Goal: Leave review/rating: Leave review/rating

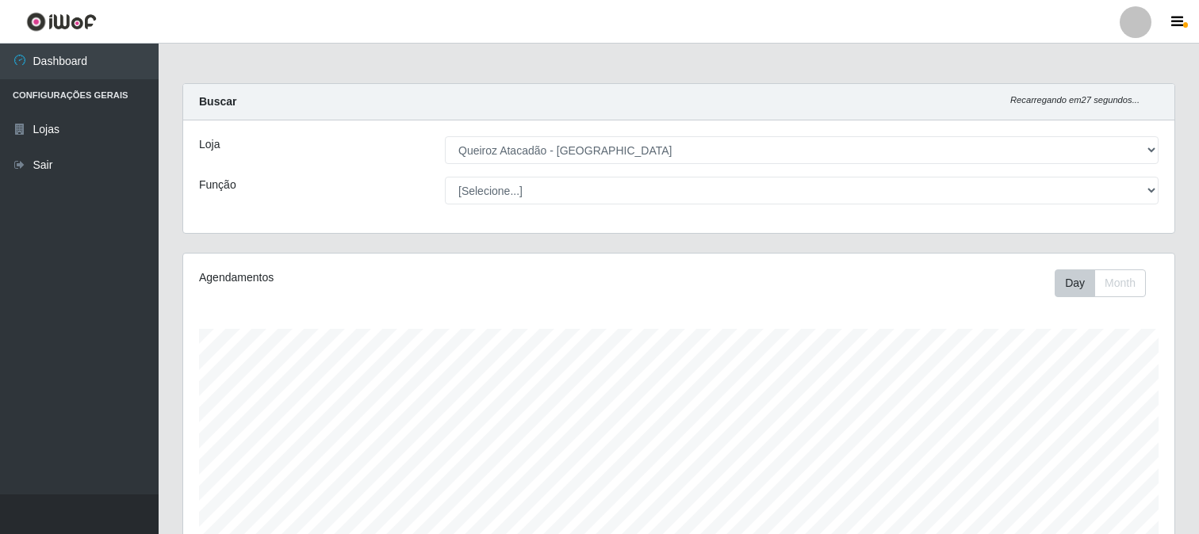
select select "464"
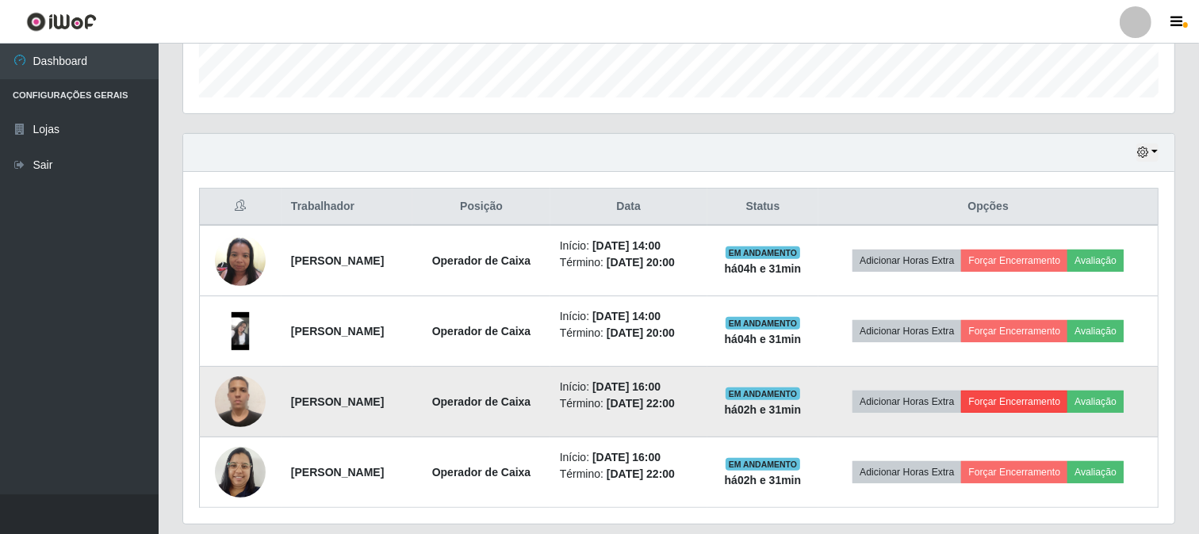
scroll to position [500, 0]
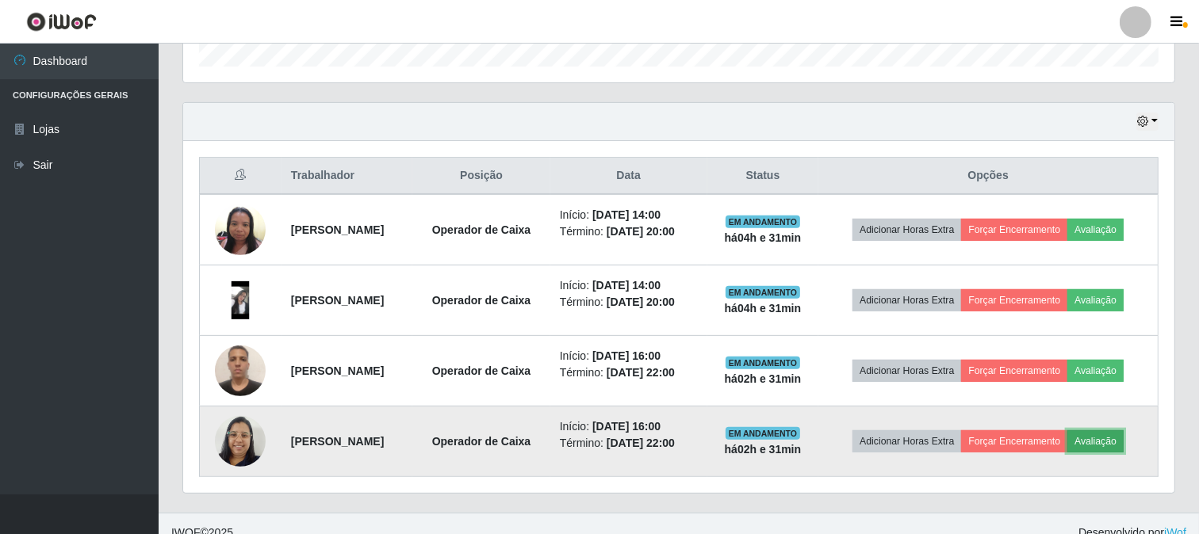
click at [1118, 441] on button "Avaliação" at bounding box center [1095, 441] width 56 height 22
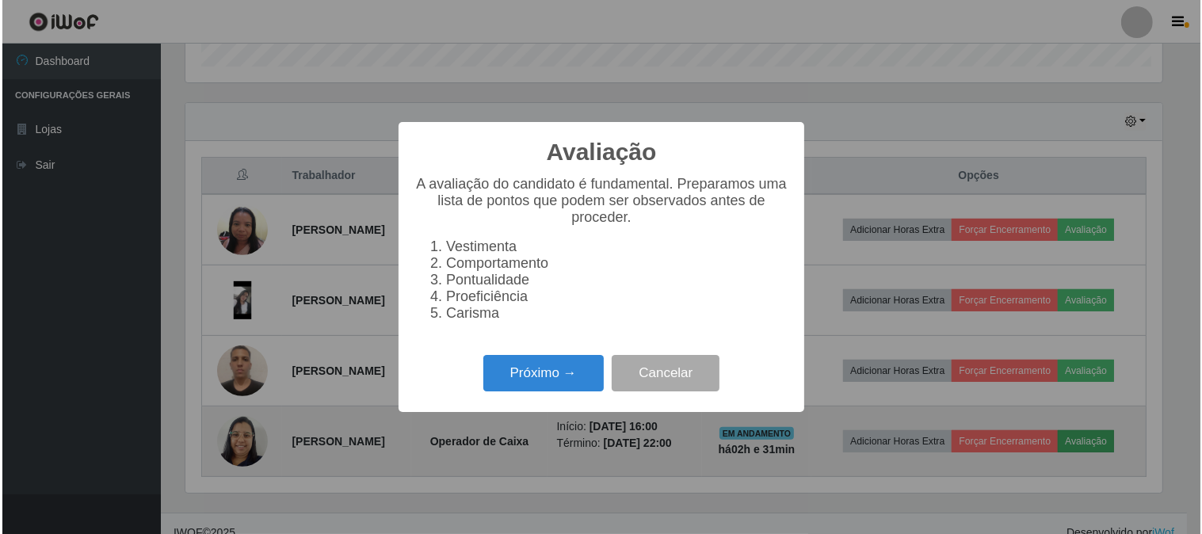
scroll to position [328, 981]
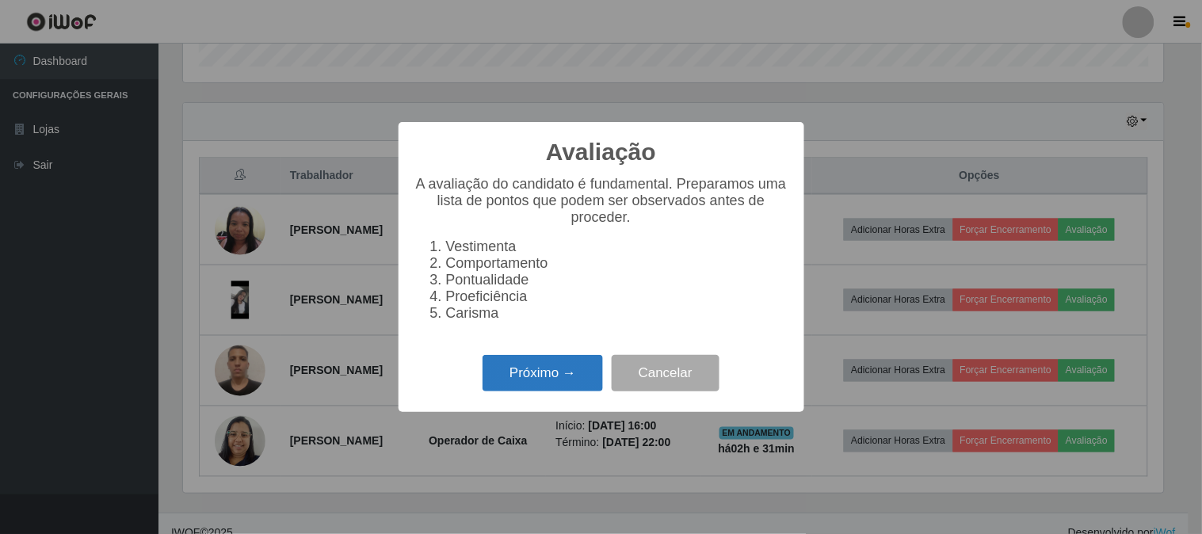
click at [547, 385] on button "Próximo →" at bounding box center [543, 373] width 120 height 37
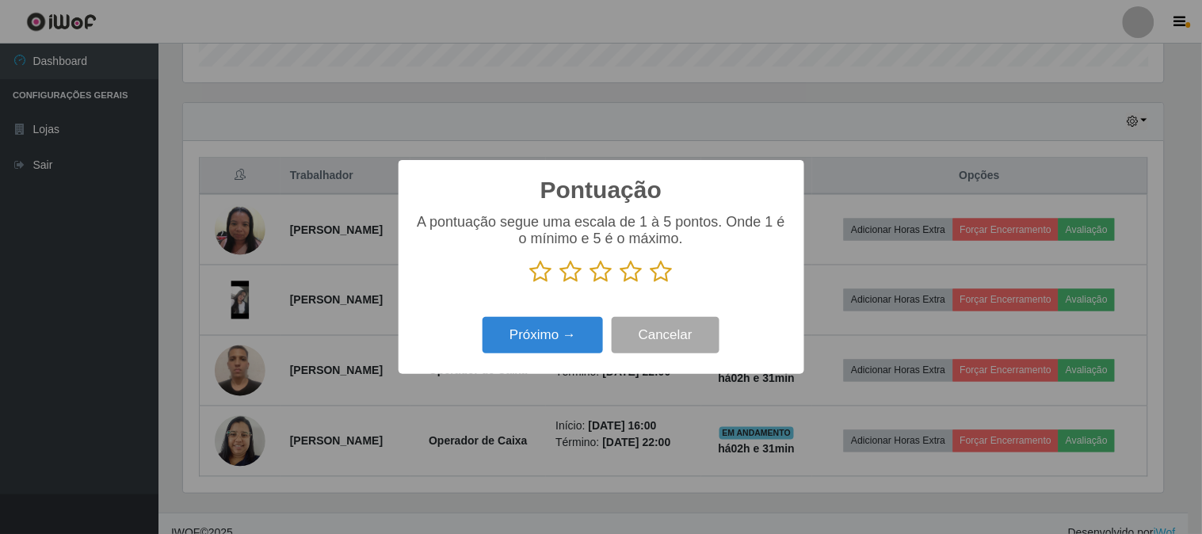
click at [667, 270] on icon at bounding box center [662, 272] width 22 height 24
click at [651, 284] on input "radio" at bounding box center [651, 284] width 0 height 0
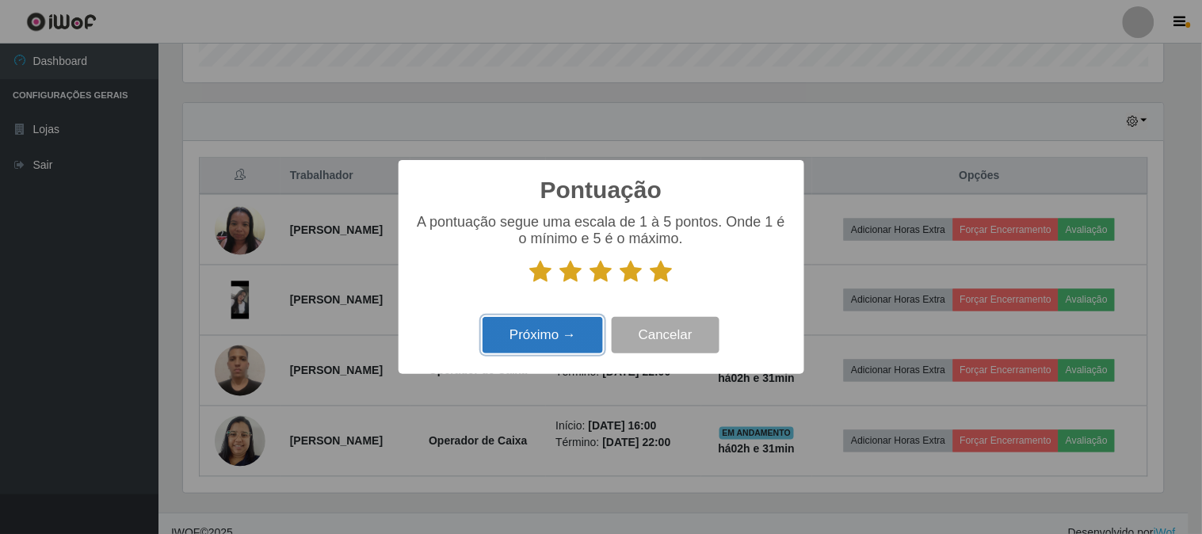
click at [564, 330] on button "Próximo →" at bounding box center [543, 335] width 120 height 37
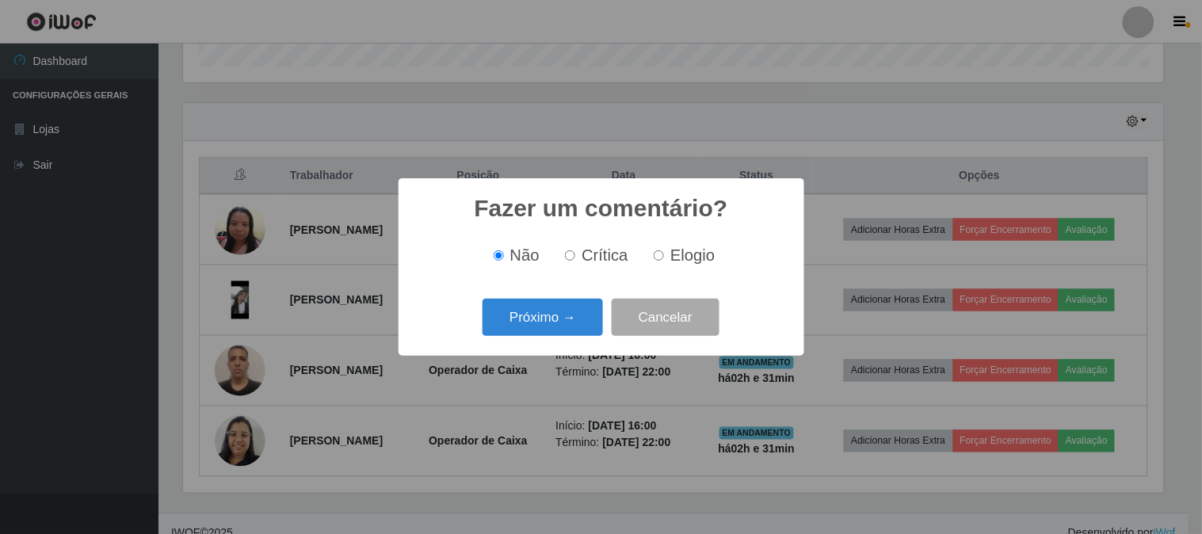
click at [656, 259] on input "Elogio" at bounding box center [659, 255] width 10 height 10
radio input "true"
click at [545, 344] on div "Fazer um comentário? × Não Crítica Elogio Próximo → Cancelar" at bounding box center [602, 267] width 406 height 178
click at [541, 318] on button "Próximo →" at bounding box center [543, 317] width 120 height 37
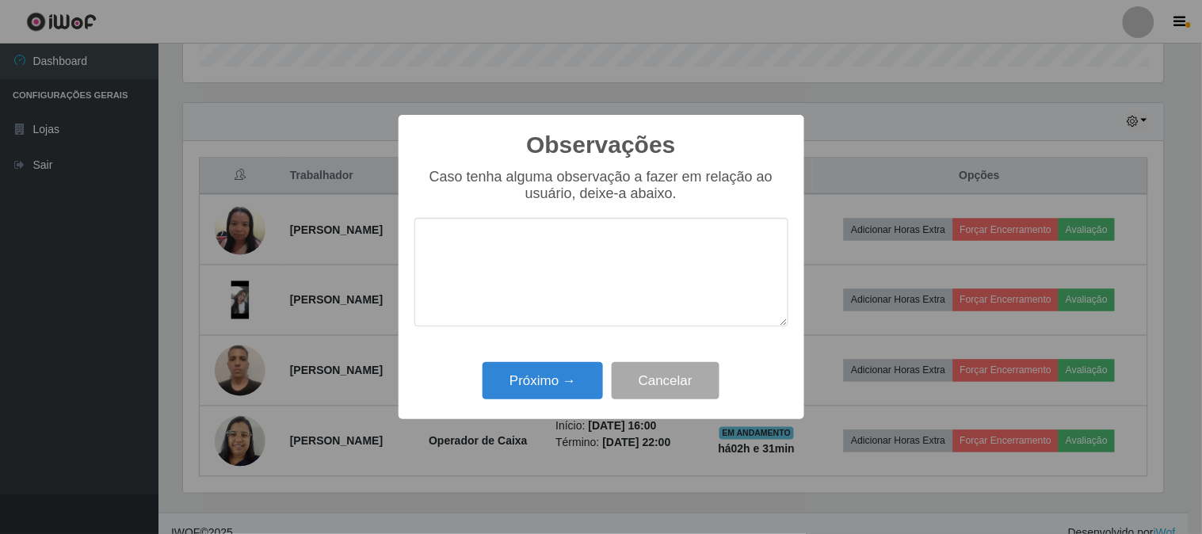
click at [537, 281] on textarea at bounding box center [602, 272] width 374 height 109
type textarea "PONTUAL"
click at [518, 378] on button "Próximo →" at bounding box center [543, 380] width 120 height 37
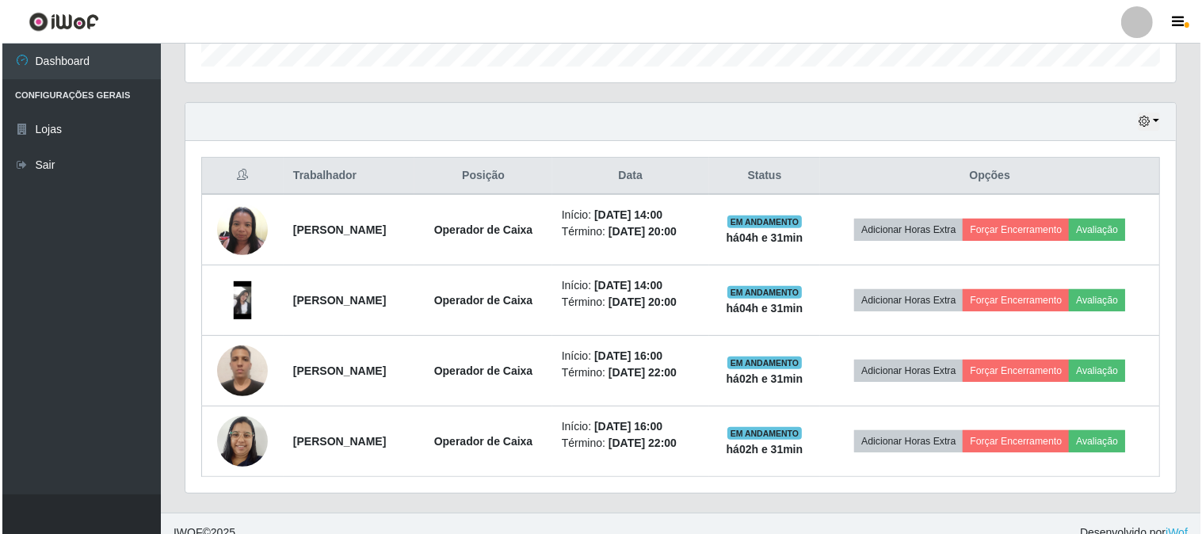
scroll to position [328, 991]
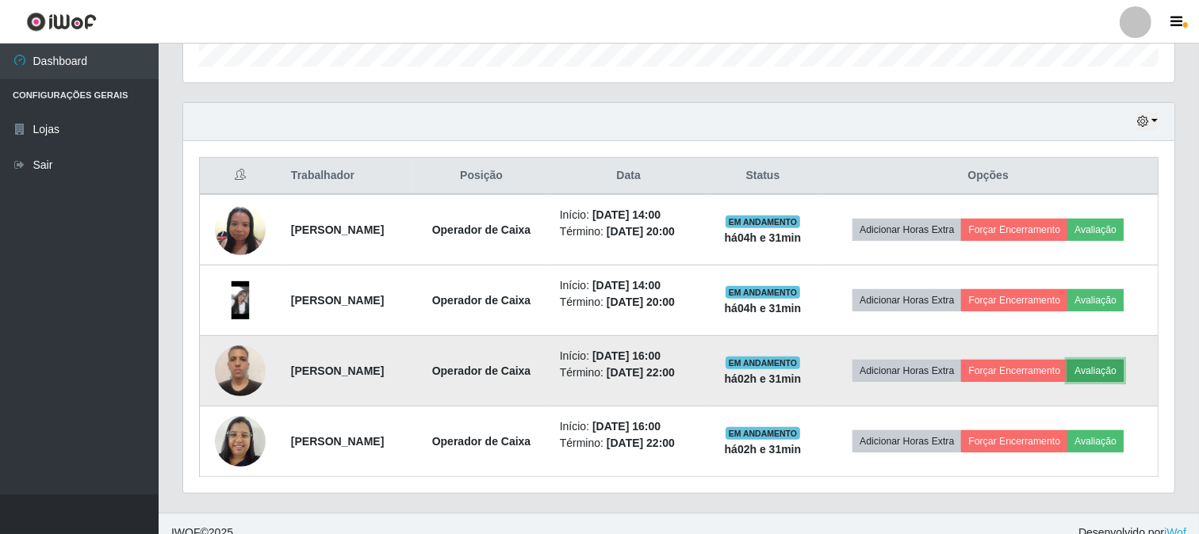
click at [1110, 373] on button "Avaliação" at bounding box center [1095, 371] width 56 height 22
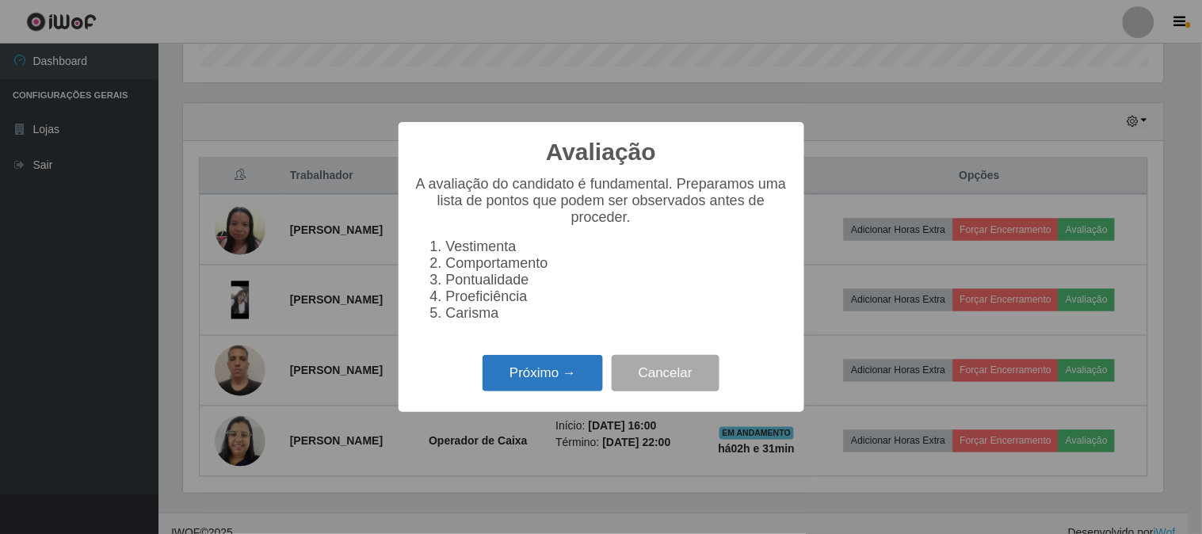
click at [574, 389] on button "Próximo →" at bounding box center [543, 373] width 120 height 37
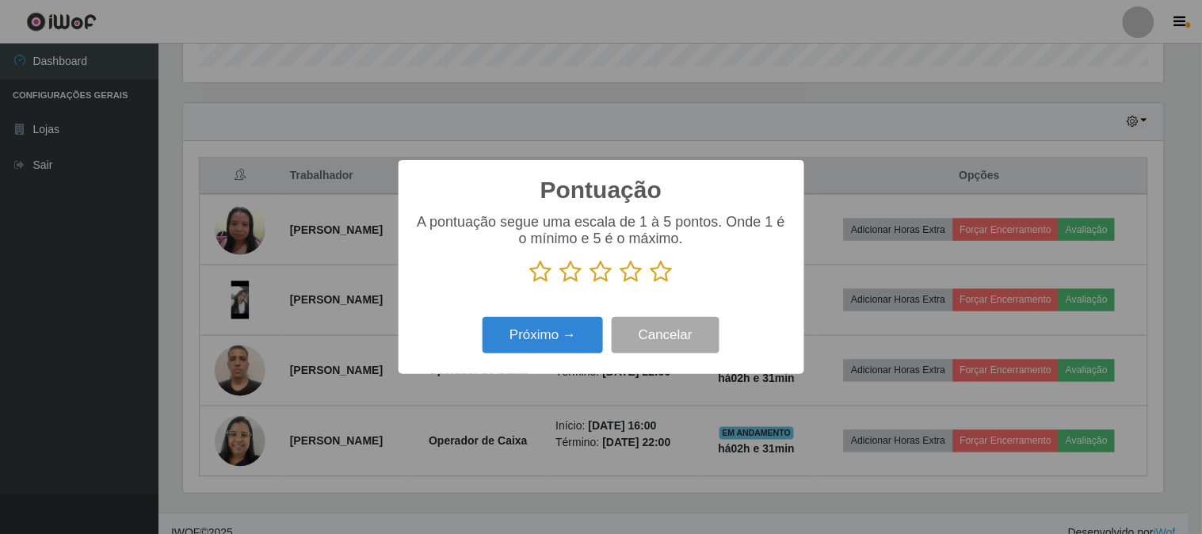
click at [663, 272] on icon at bounding box center [662, 272] width 22 height 24
click at [651, 284] on input "radio" at bounding box center [651, 284] width 0 height 0
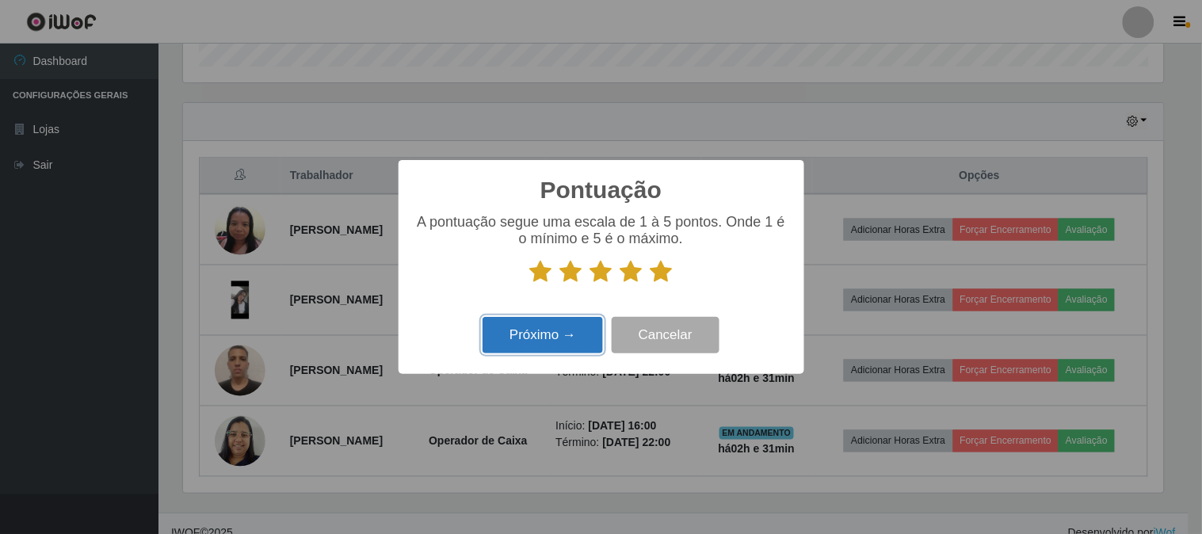
click at [565, 323] on button "Próximo →" at bounding box center [543, 335] width 120 height 37
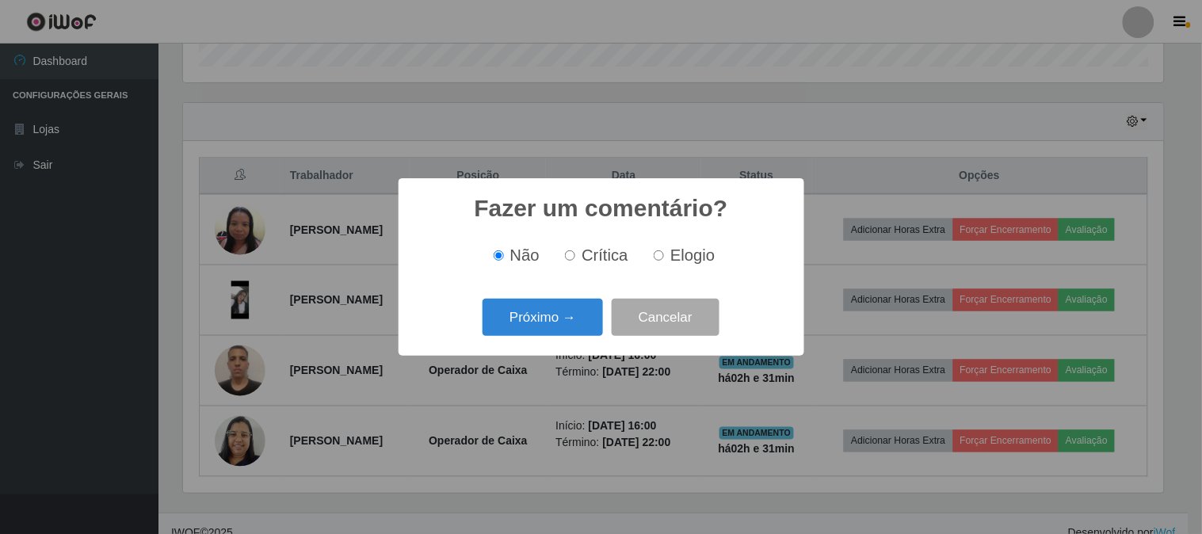
click at [661, 256] on input "Elogio" at bounding box center [659, 255] width 10 height 10
radio input "true"
click at [532, 328] on button "Próximo →" at bounding box center [543, 317] width 120 height 37
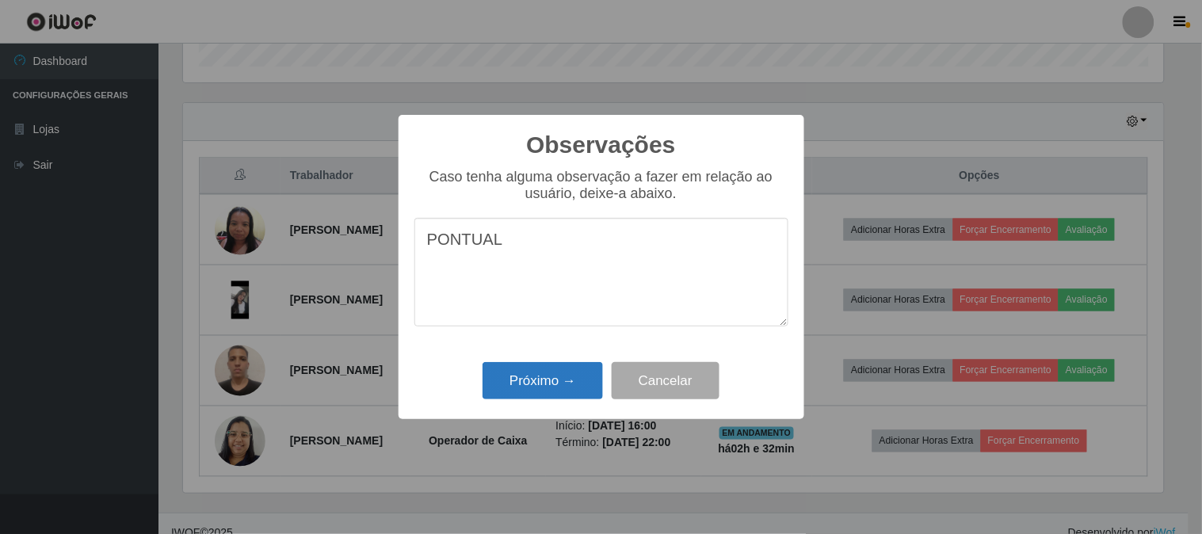
type textarea "PONTUAL"
click at [541, 380] on button "Próximo →" at bounding box center [543, 380] width 120 height 37
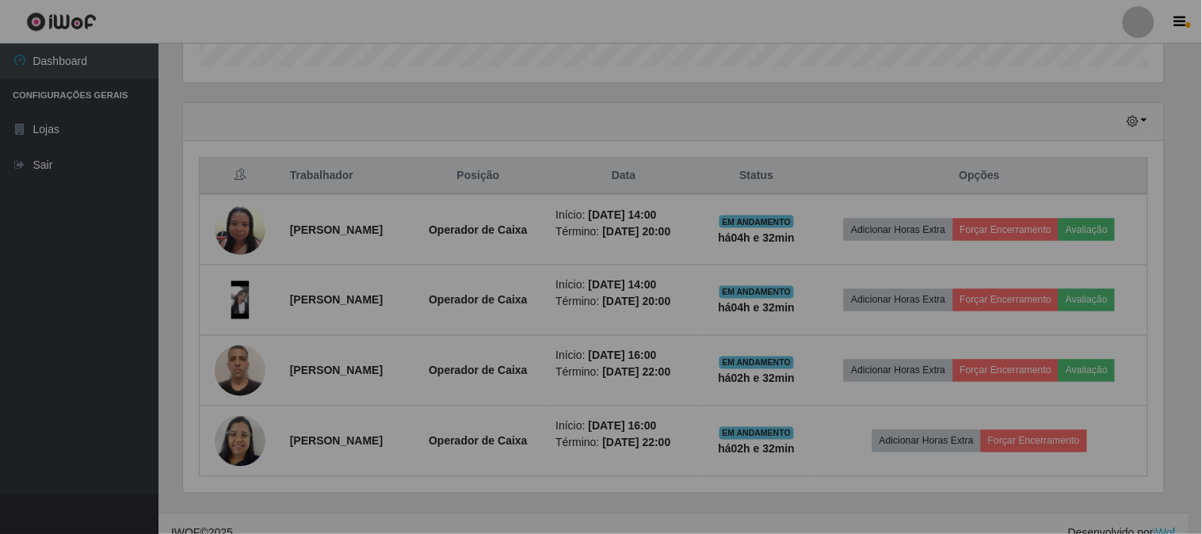
scroll to position [328, 991]
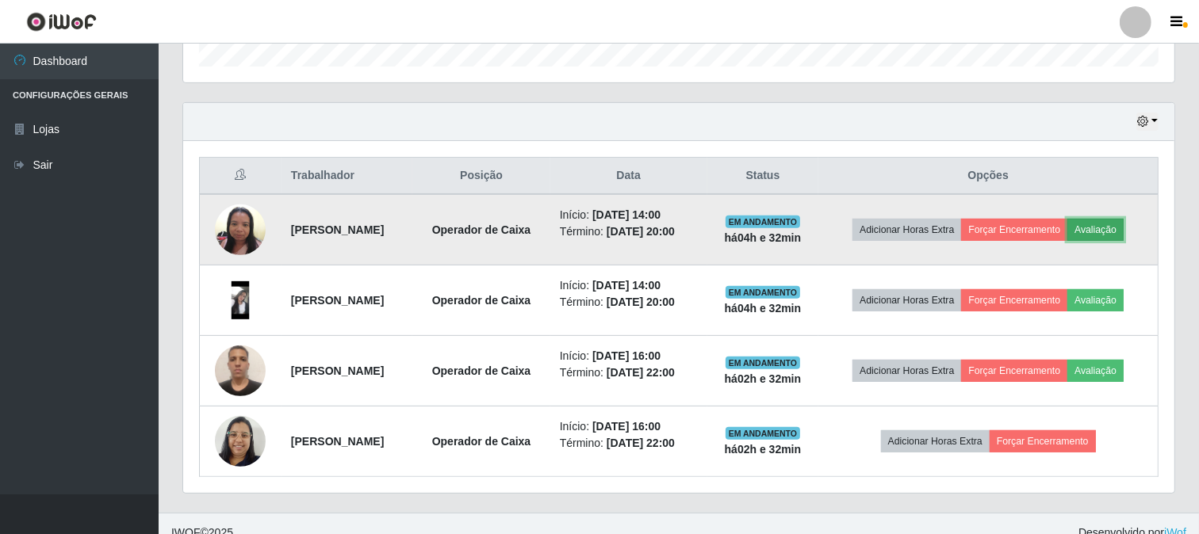
click at [1102, 235] on button "Avaliação" at bounding box center [1095, 230] width 56 height 22
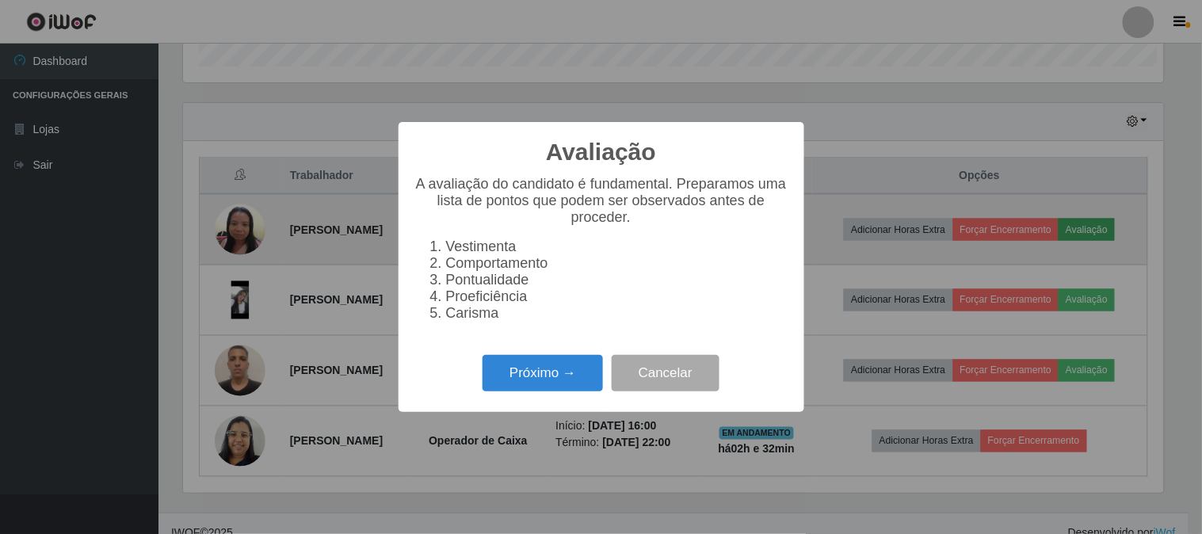
scroll to position [328, 981]
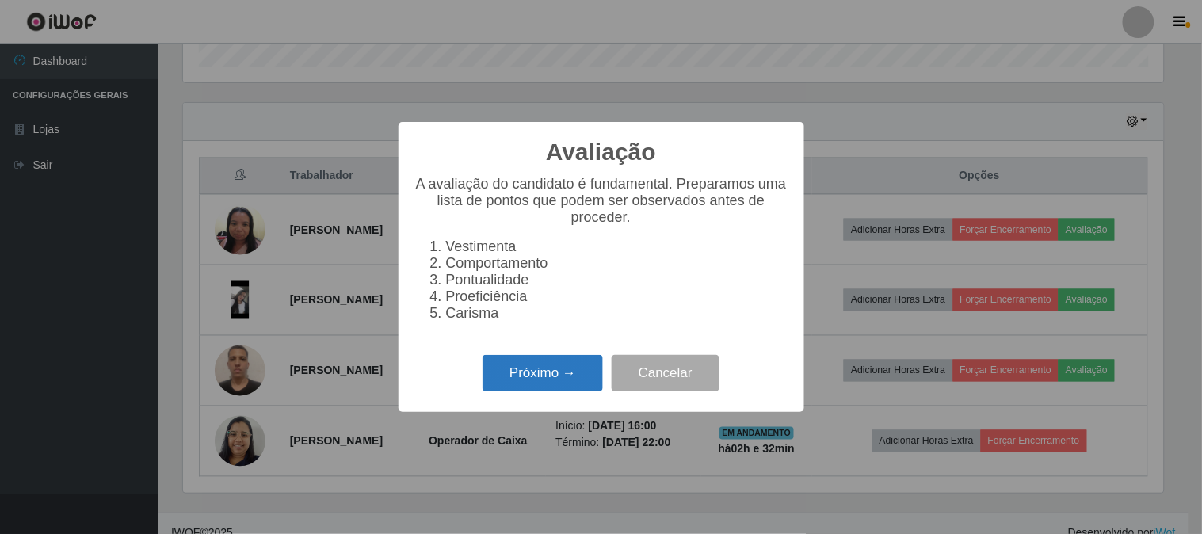
click at [568, 365] on button "Próximo →" at bounding box center [543, 373] width 120 height 37
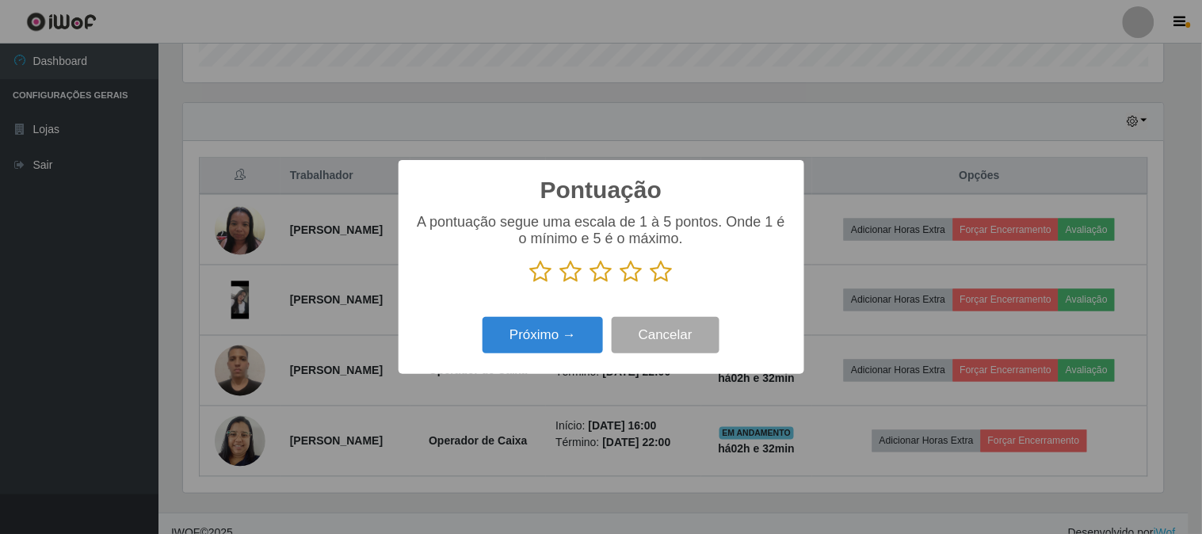
click at [668, 273] on icon at bounding box center [662, 272] width 22 height 24
click at [651, 284] on input "radio" at bounding box center [651, 284] width 0 height 0
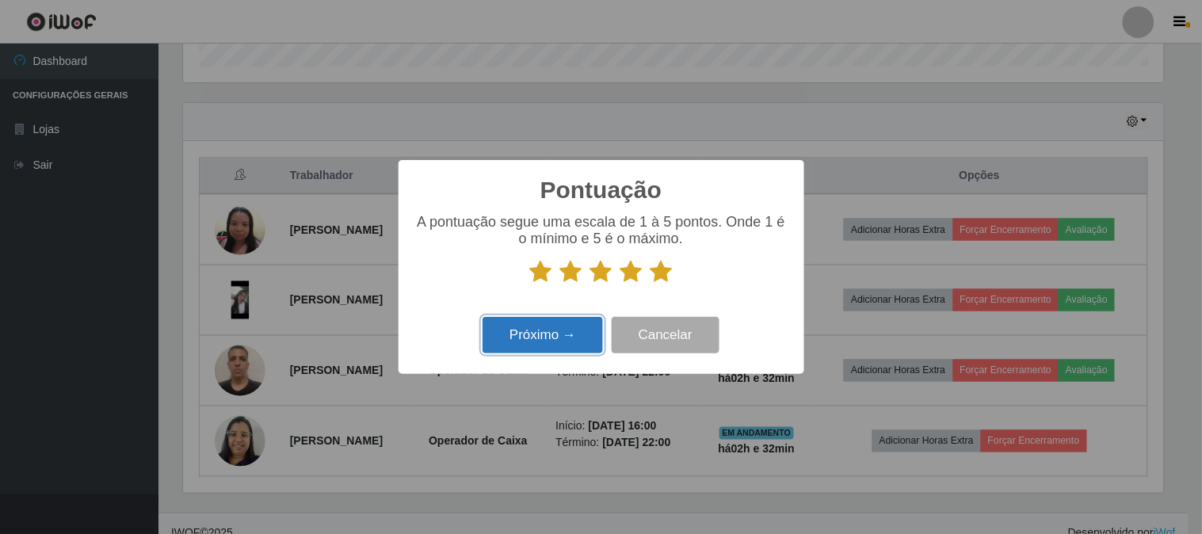
click at [497, 338] on button "Próximo →" at bounding box center [543, 335] width 120 height 37
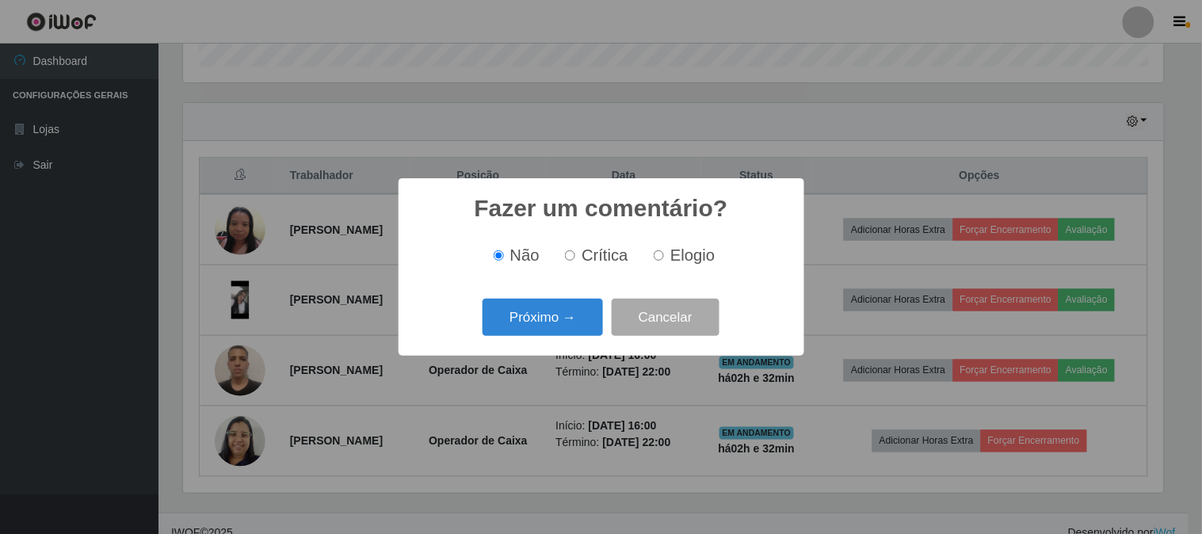
drag, startPoint x: 666, startPoint y: 254, endPoint x: 659, endPoint y: 259, distance: 9.0
click at [664, 254] on label "Elogio" at bounding box center [681, 256] width 67 height 18
click at [664, 254] on input "Elogio" at bounding box center [659, 255] width 10 height 10
radio input "true"
click at [564, 322] on button "Próximo →" at bounding box center [543, 317] width 120 height 37
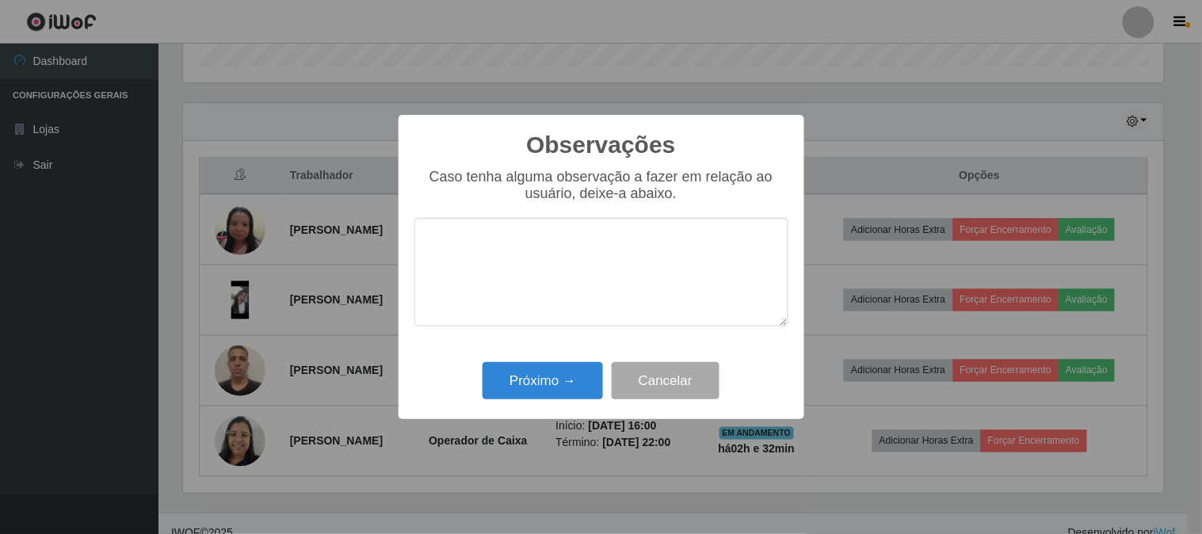
click at [571, 286] on textarea at bounding box center [602, 272] width 374 height 109
type textarea "PONTUAL"
click at [550, 385] on button "Próximo →" at bounding box center [543, 380] width 120 height 37
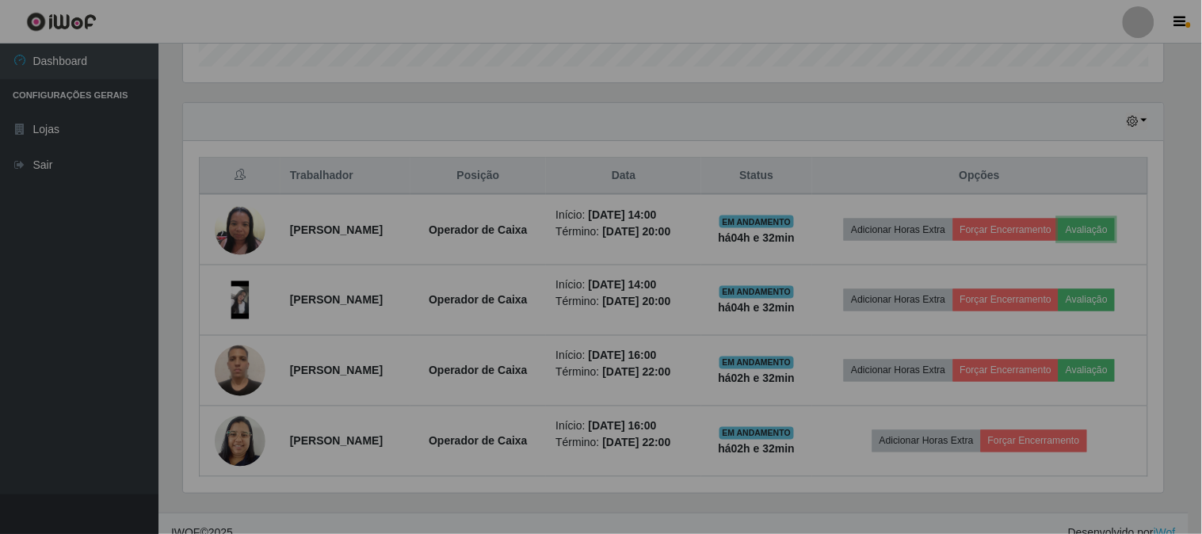
scroll to position [328, 991]
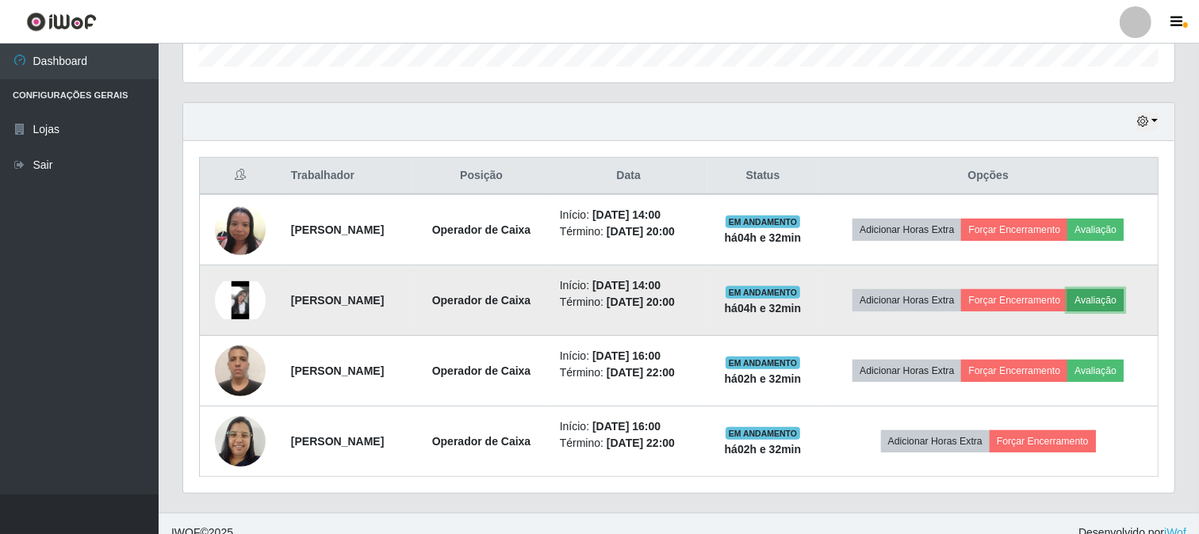
click at [1123, 303] on button "Avaliação" at bounding box center [1095, 300] width 56 height 22
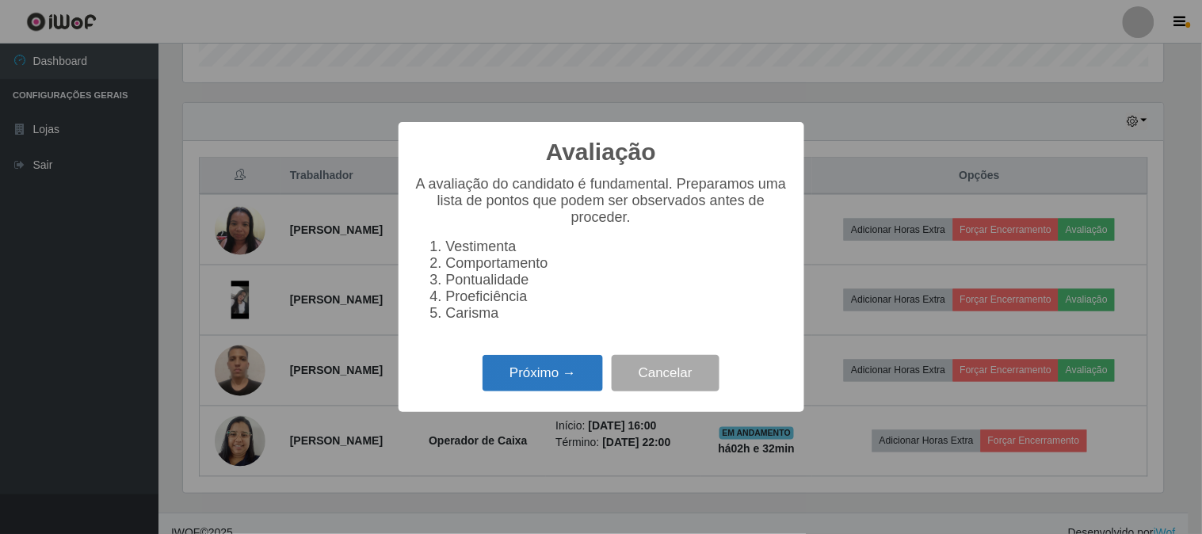
click at [531, 392] on button "Próximo →" at bounding box center [543, 373] width 120 height 37
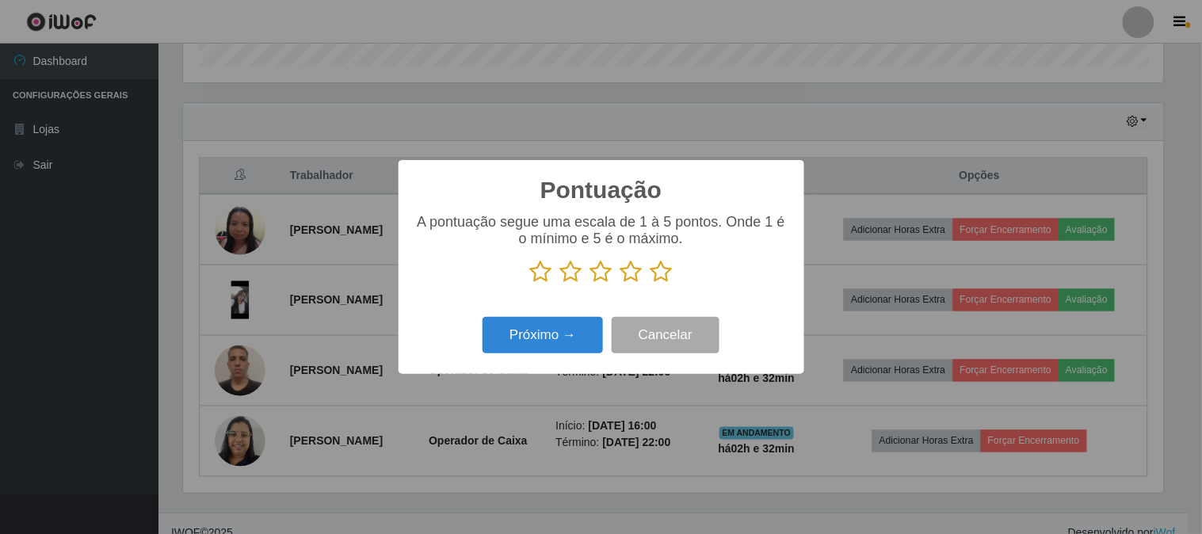
scroll to position [792331, 791679]
click at [656, 266] on icon at bounding box center [662, 272] width 22 height 24
click at [651, 284] on input "radio" at bounding box center [651, 284] width 0 height 0
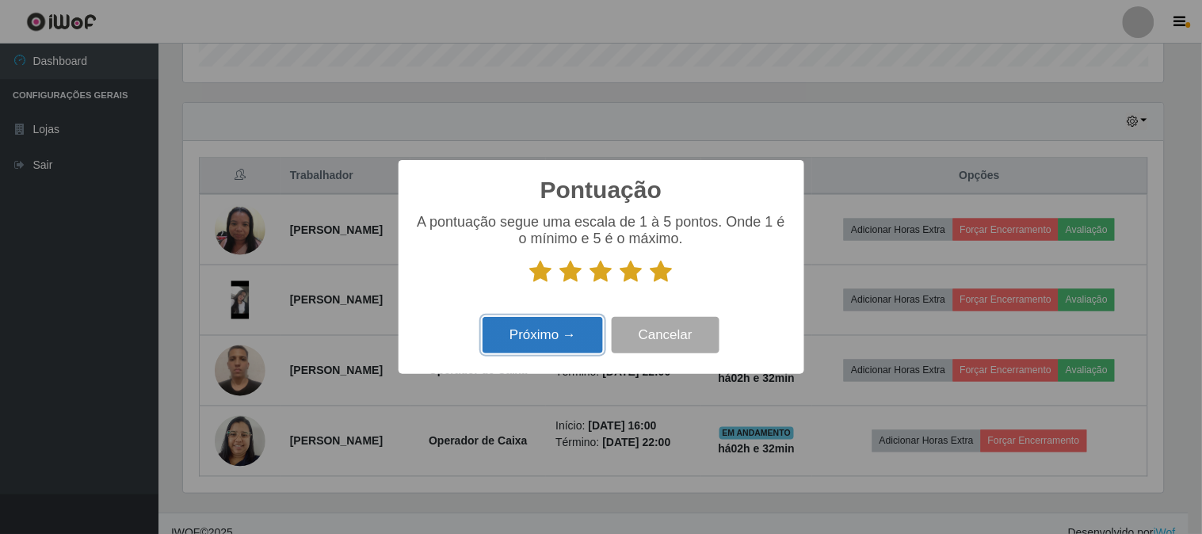
click at [559, 334] on button "Próximo →" at bounding box center [543, 335] width 120 height 37
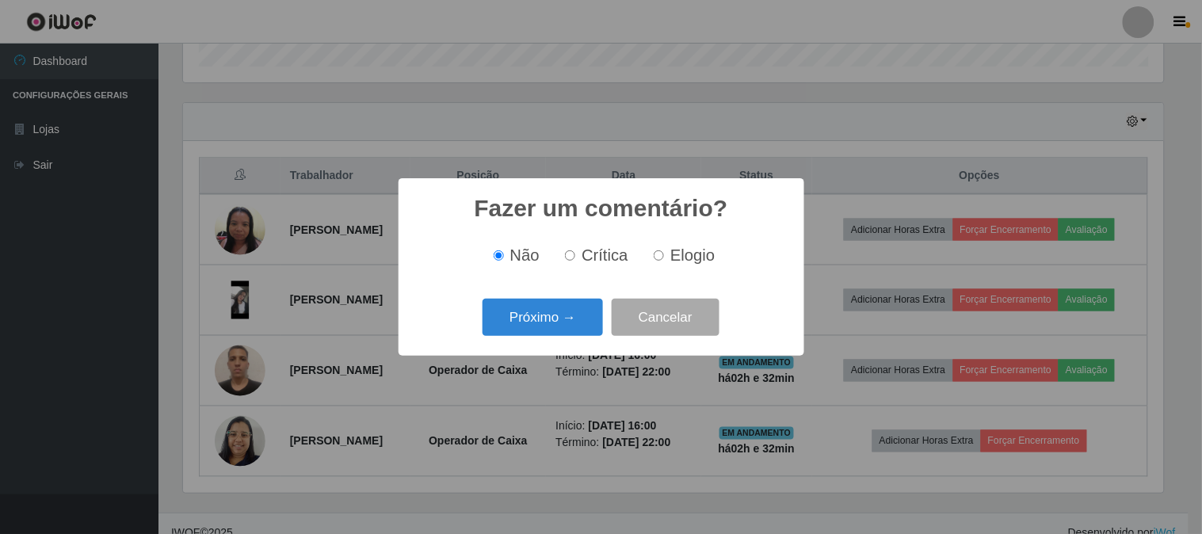
click at [660, 256] on input "Elogio" at bounding box center [659, 255] width 10 height 10
radio input "true"
click at [512, 325] on button "Próximo →" at bounding box center [543, 317] width 120 height 37
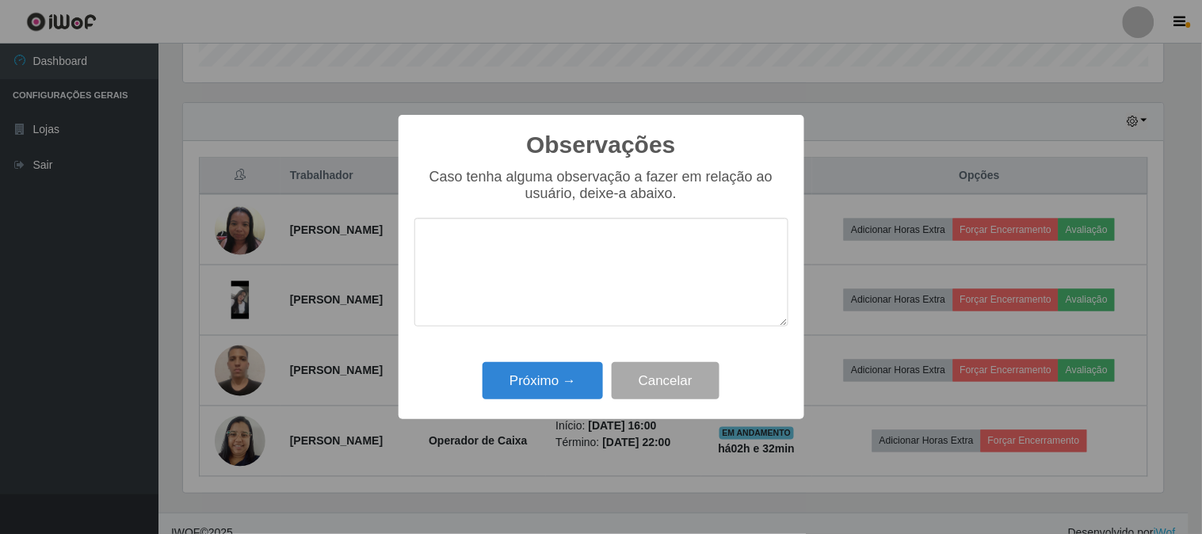
click at [510, 300] on textarea at bounding box center [602, 272] width 374 height 109
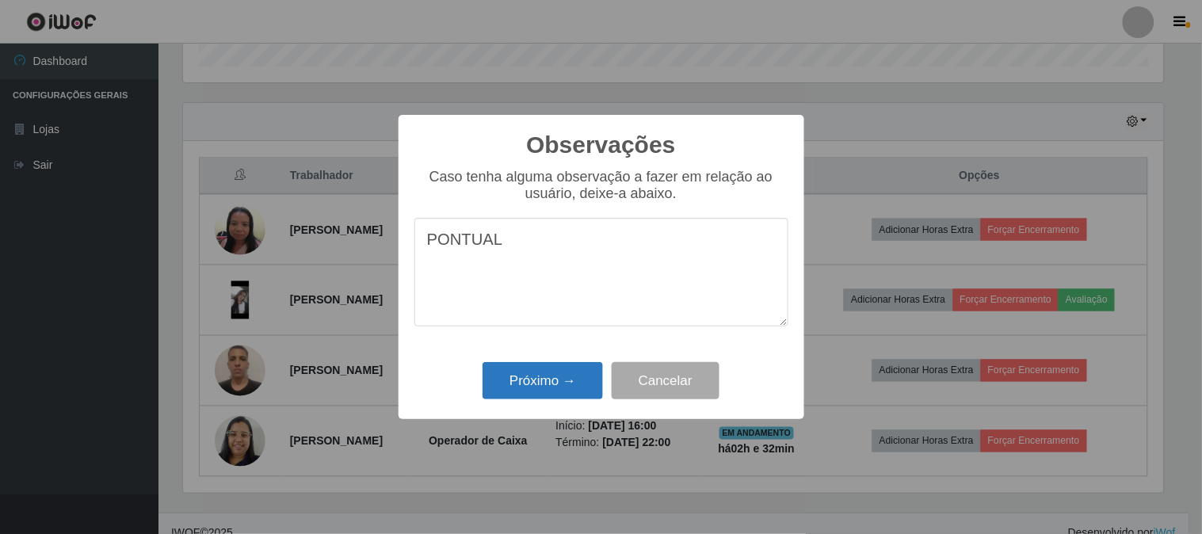
type textarea "PONTUAL"
click at [516, 377] on button "Próximo →" at bounding box center [543, 380] width 120 height 37
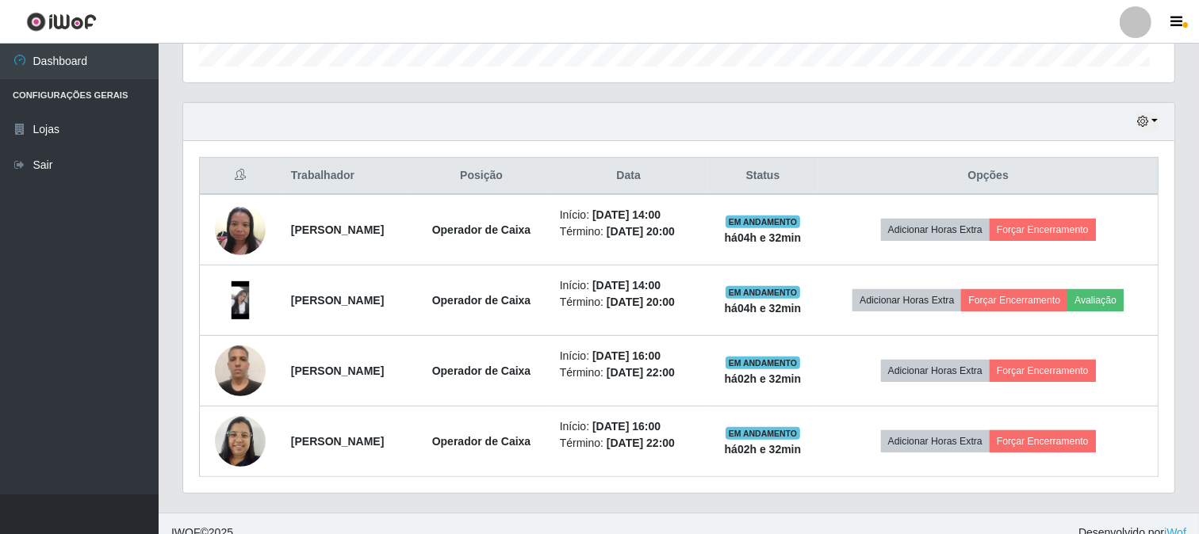
scroll to position [328, 991]
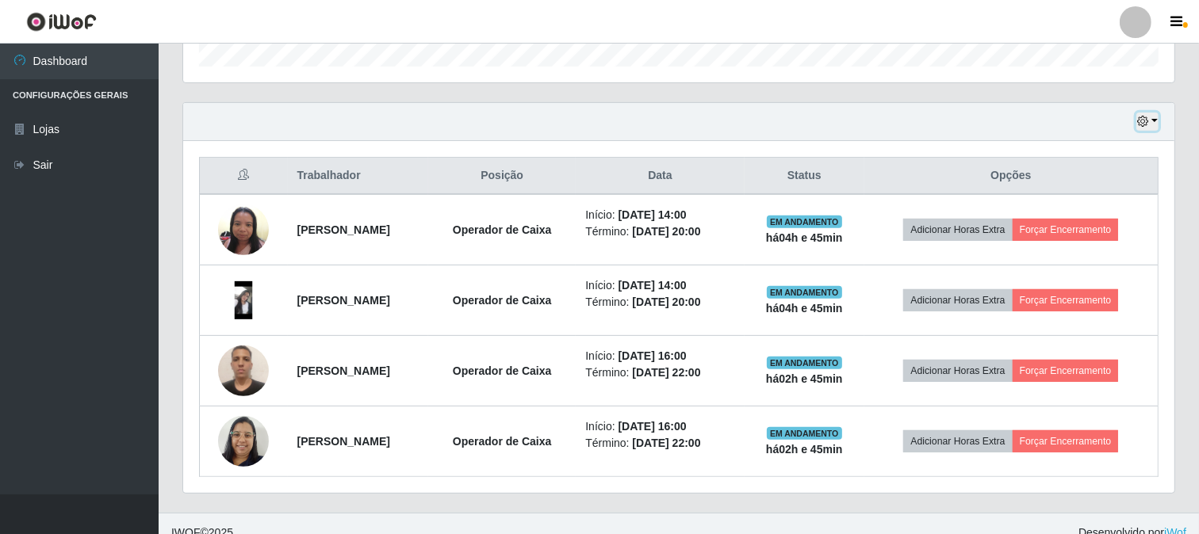
click at [1144, 117] on icon "button" at bounding box center [1142, 121] width 11 height 11
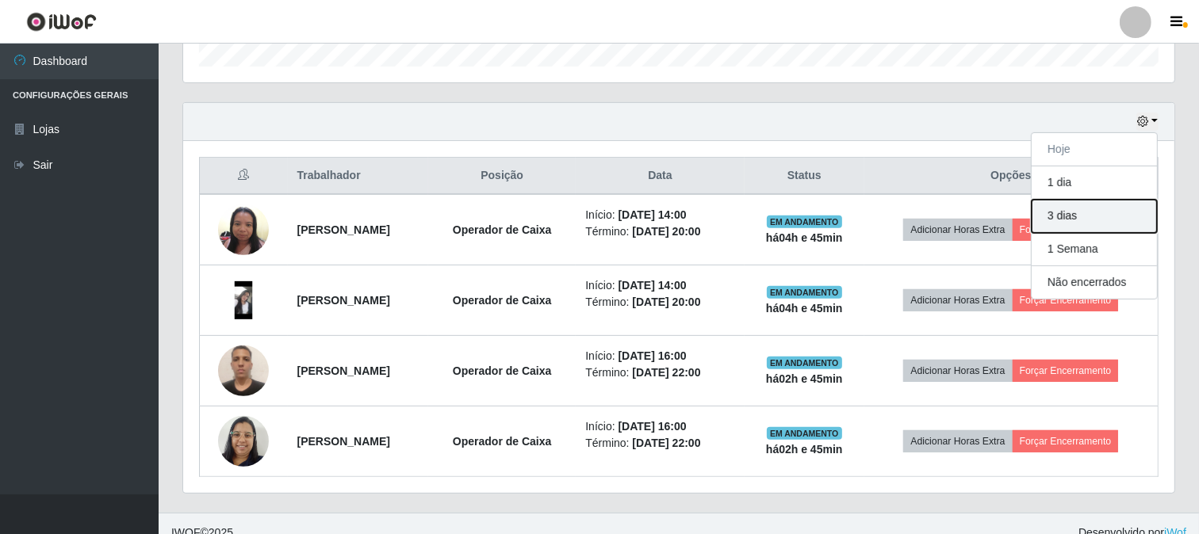
click at [1071, 216] on button "3 dias" at bounding box center [1093, 216] width 125 height 33
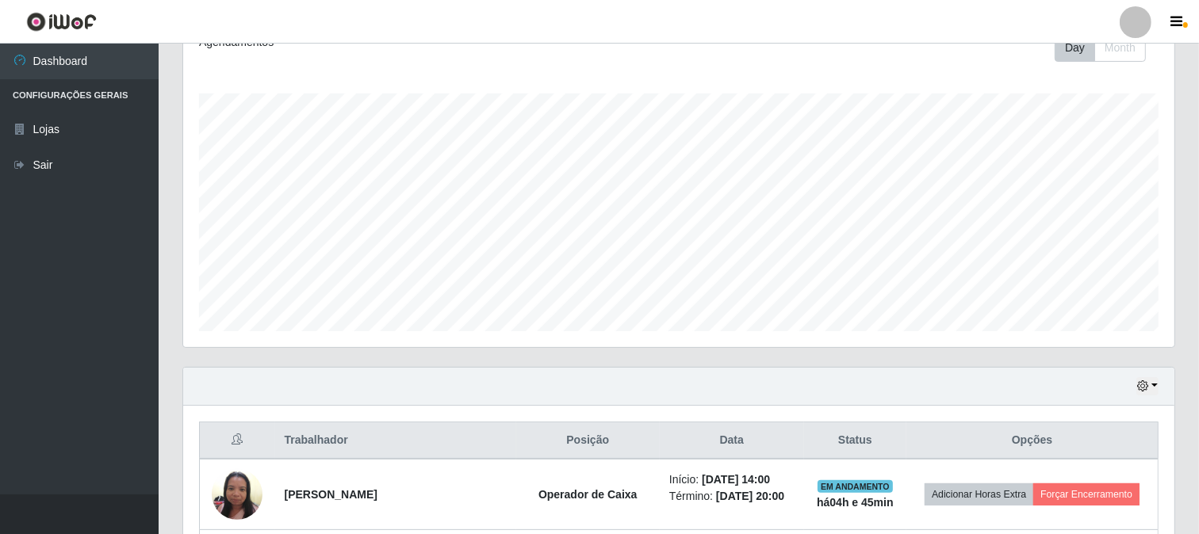
scroll to position [500, 0]
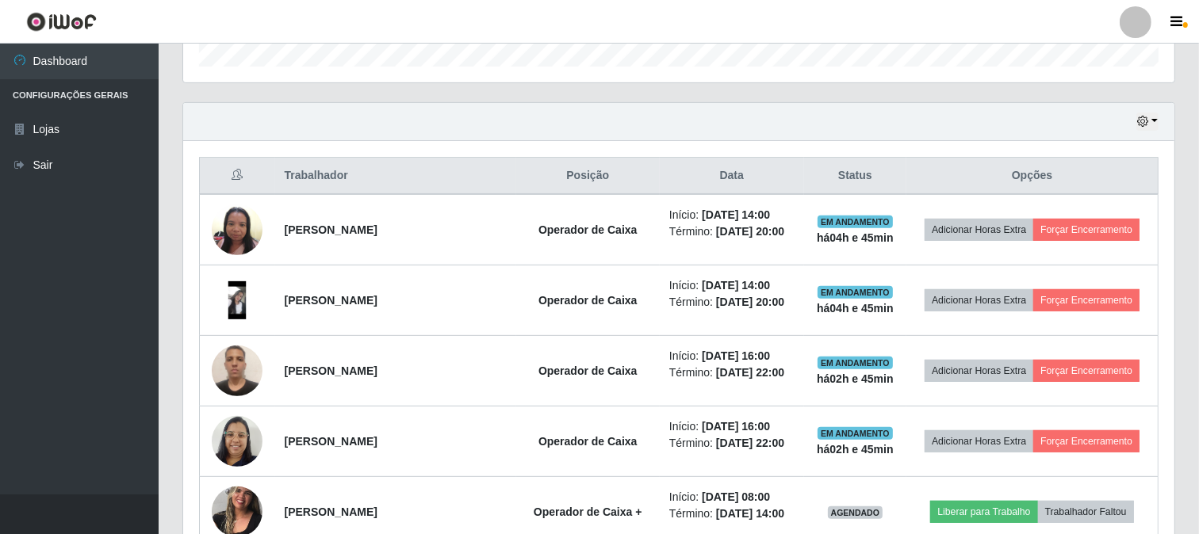
click at [541, 178] on th "Posição" at bounding box center [587, 176] width 143 height 37
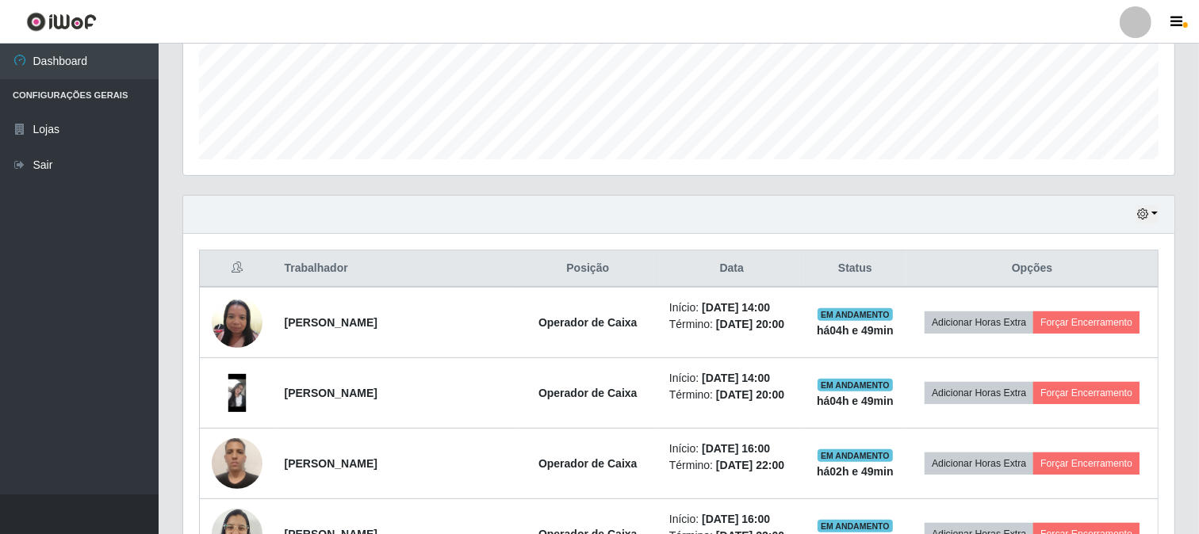
scroll to position [528, 0]
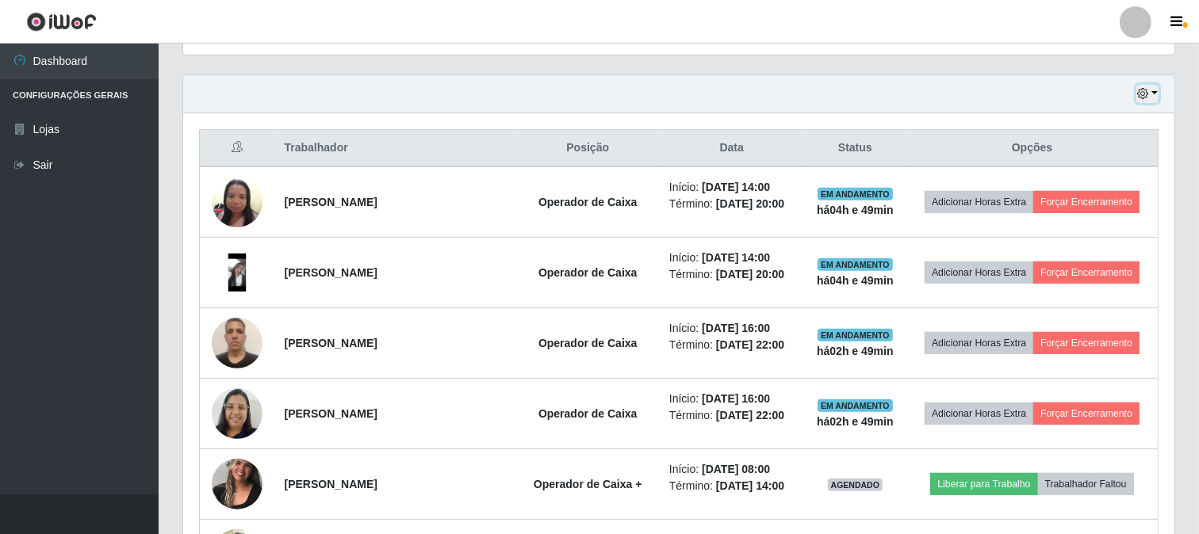
click at [1152, 93] on button "button" at bounding box center [1147, 94] width 22 height 18
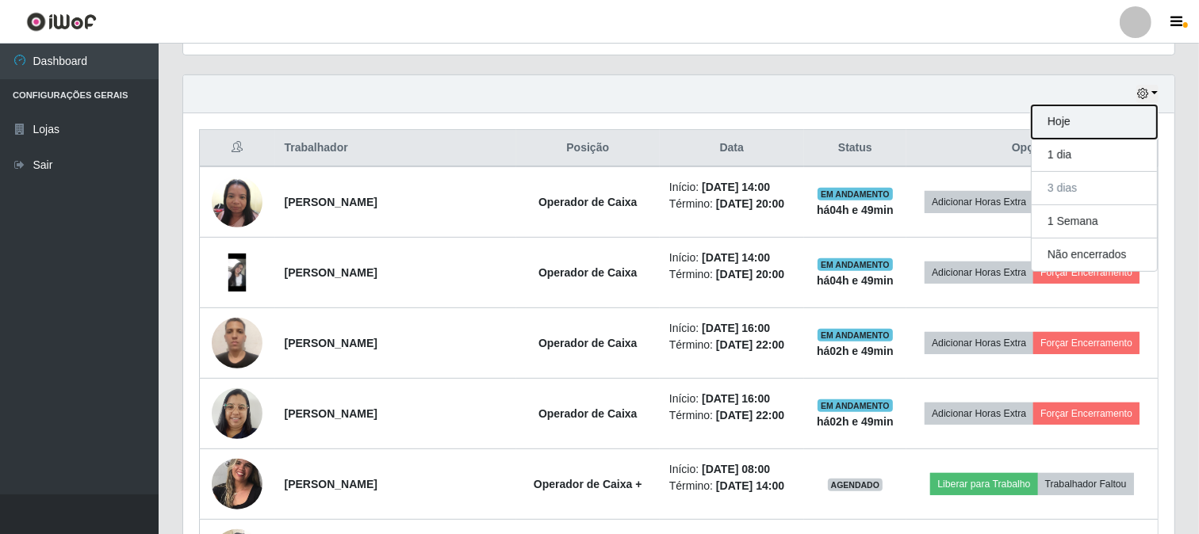
click at [1074, 117] on button "Hoje" at bounding box center [1093, 121] width 125 height 33
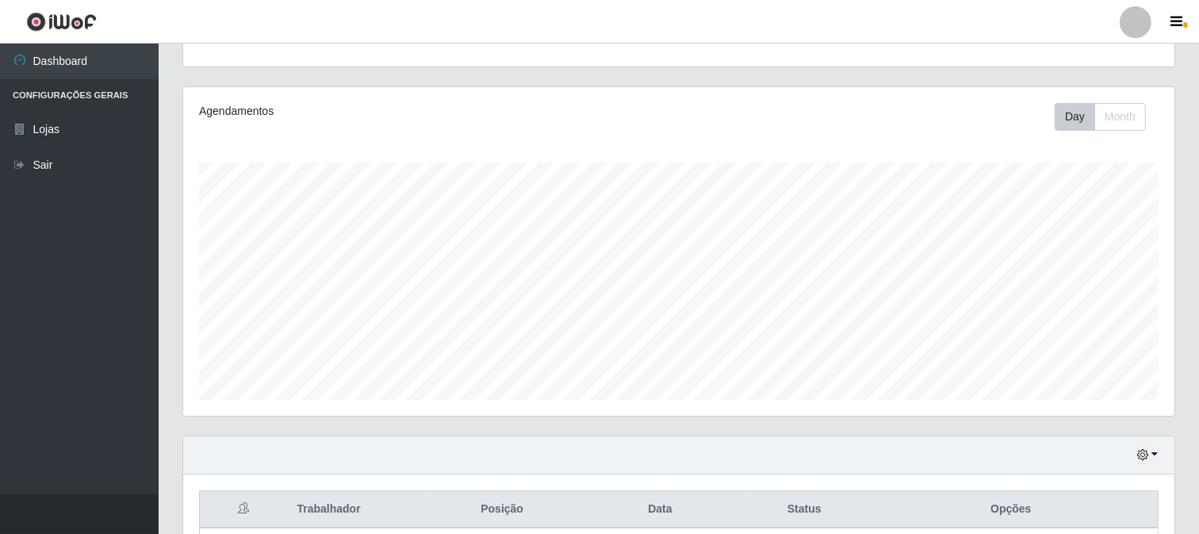
scroll to position [342, 0]
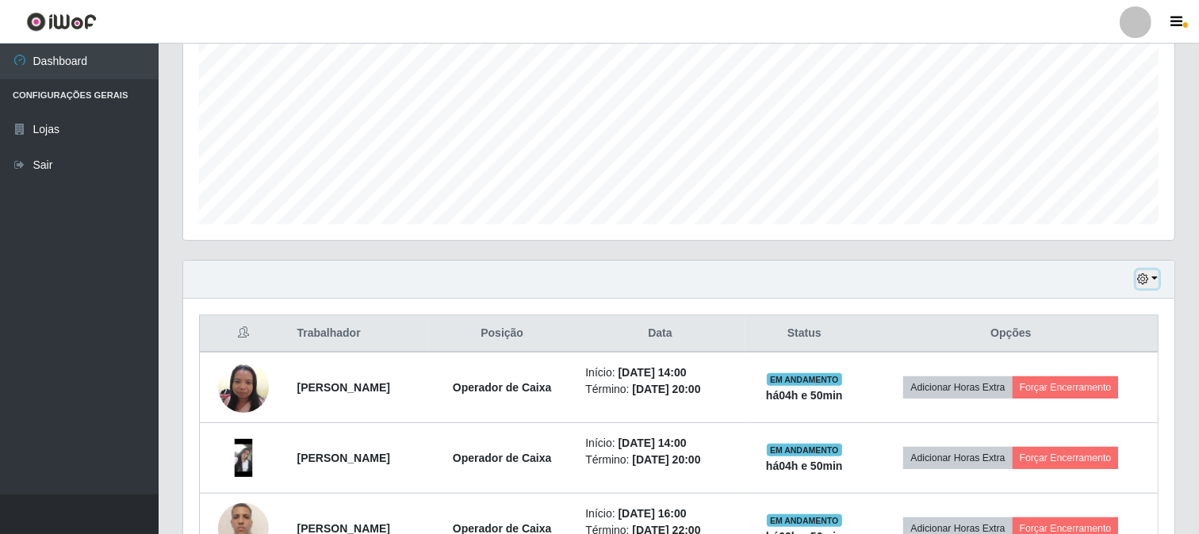
click at [1152, 272] on button "button" at bounding box center [1147, 279] width 22 height 18
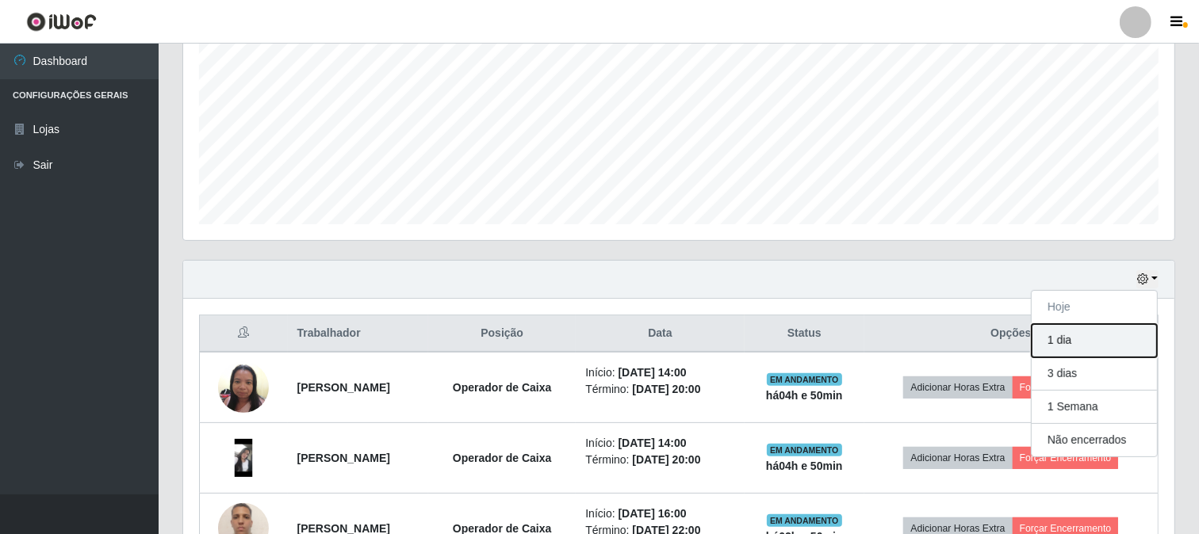
click at [1065, 342] on button "1 dia" at bounding box center [1093, 340] width 125 height 33
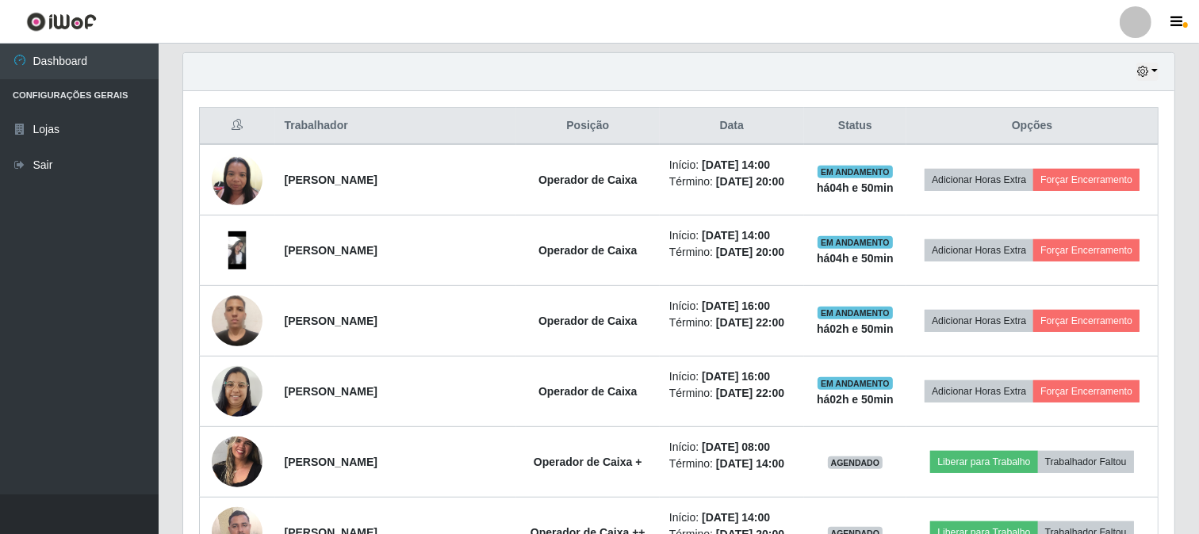
scroll to position [396, 0]
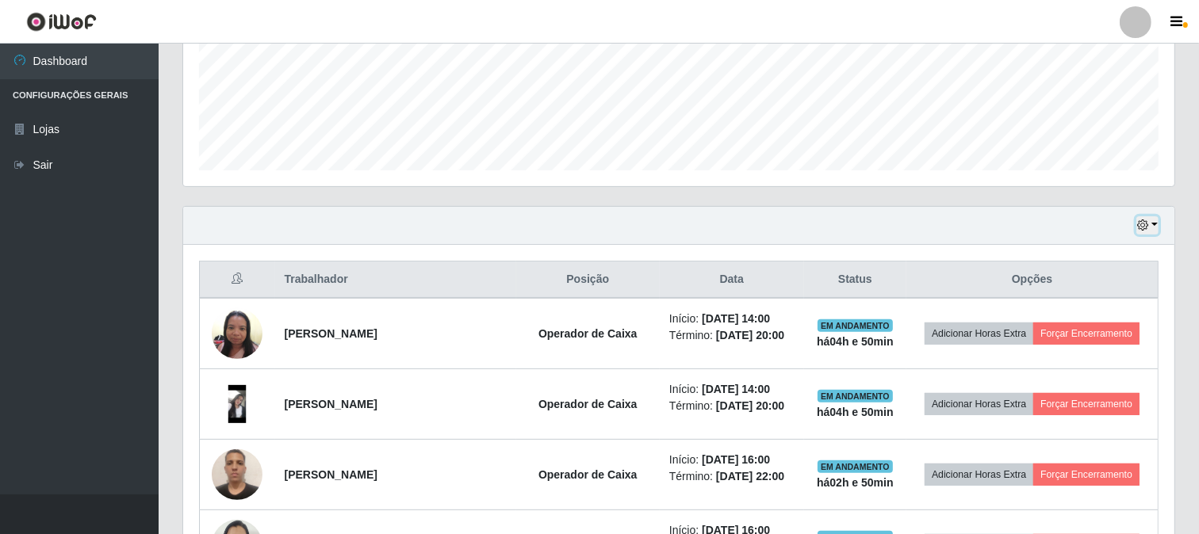
click at [1153, 225] on button "button" at bounding box center [1147, 225] width 22 height 18
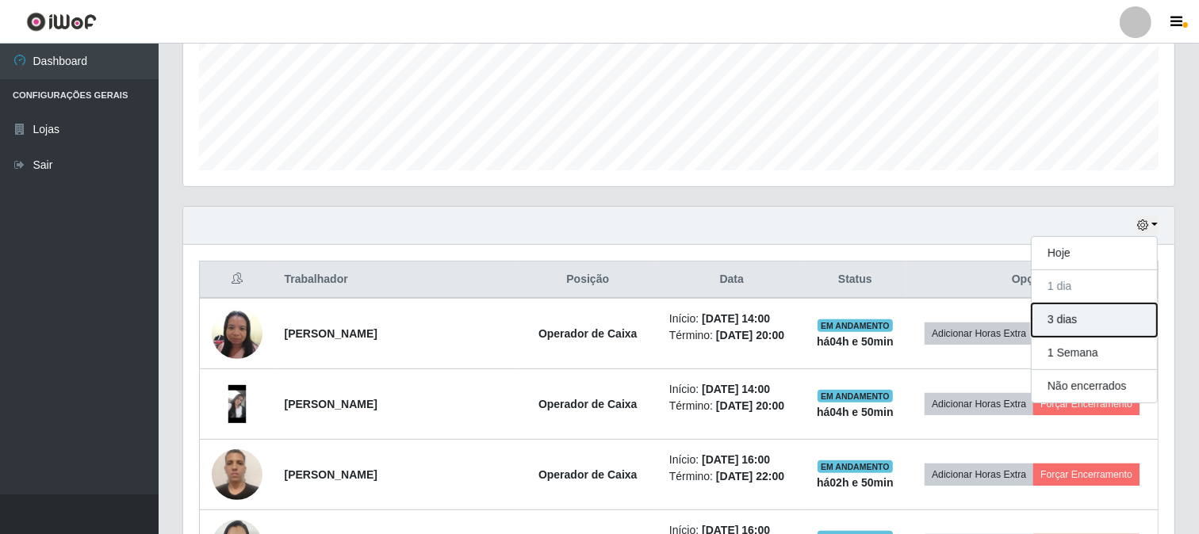
click at [1069, 321] on button "3 dias" at bounding box center [1093, 320] width 125 height 33
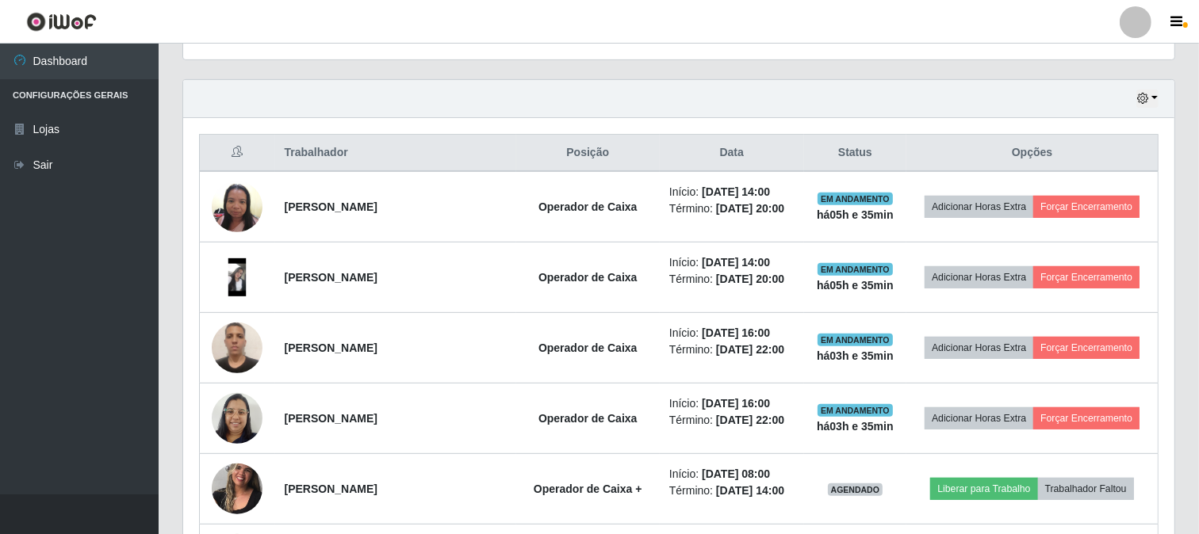
scroll to position [528, 0]
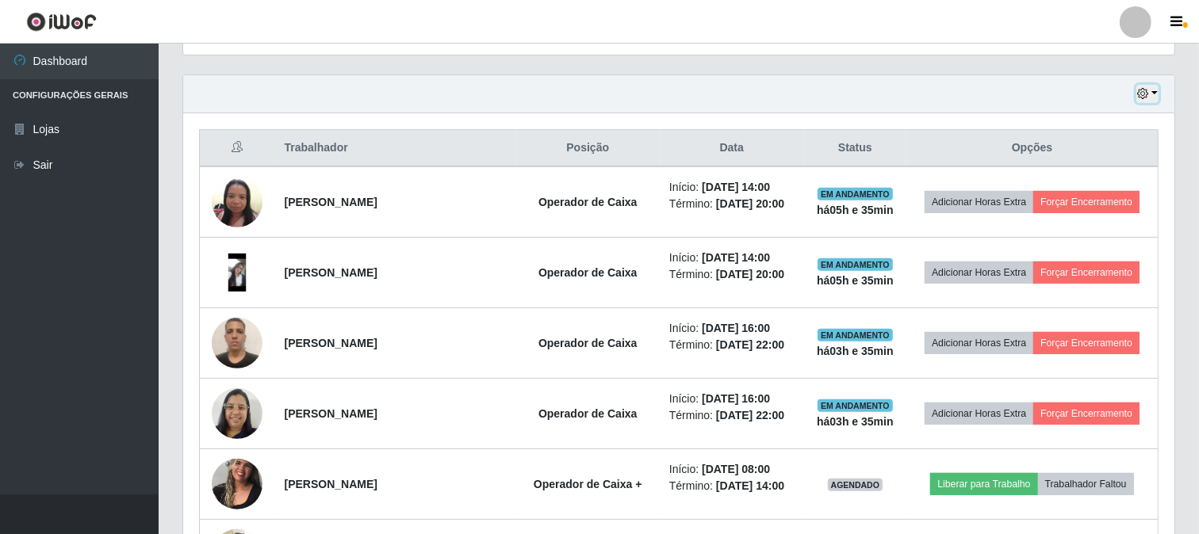
click at [1152, 96] on button "button" at bounding box center [1147, 94] width 22 height 18
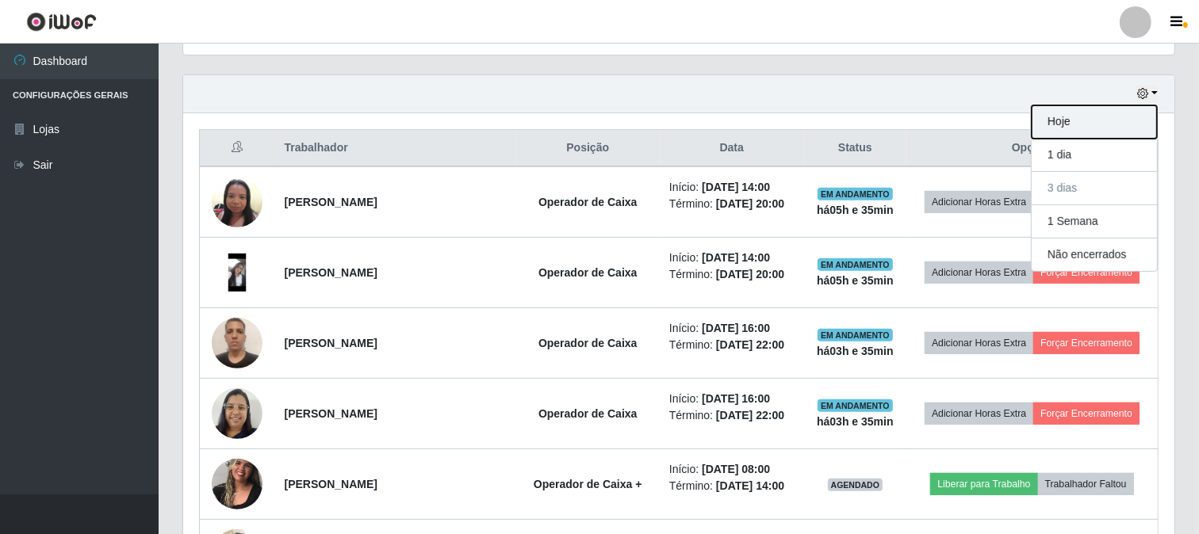
click at [1084, 117] on button "Hoje" at bounding box center [1093, 121] width 125 height 33
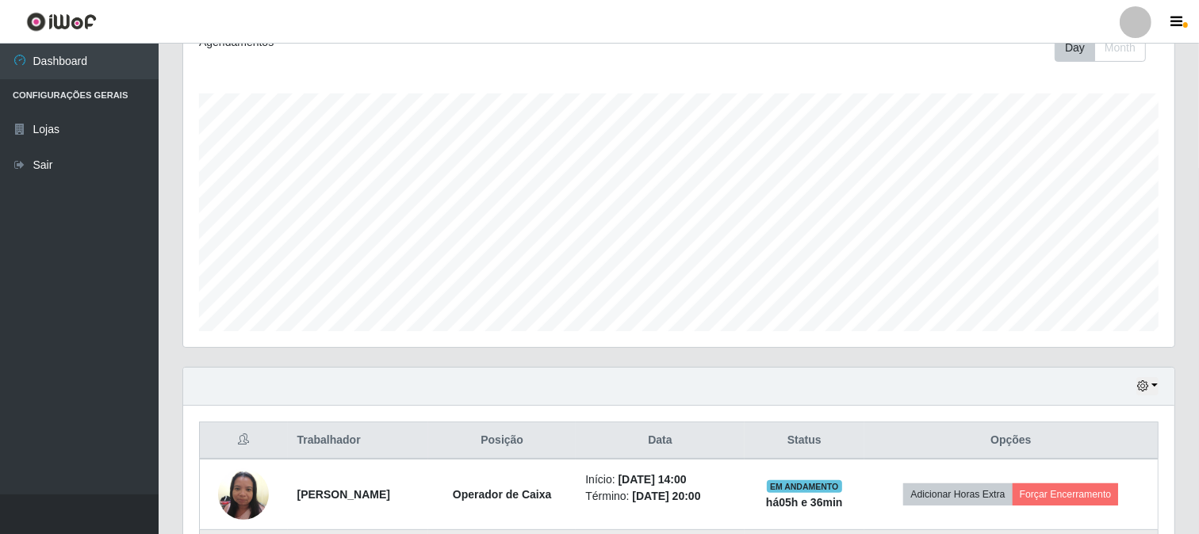
scroll to position [518, 0]
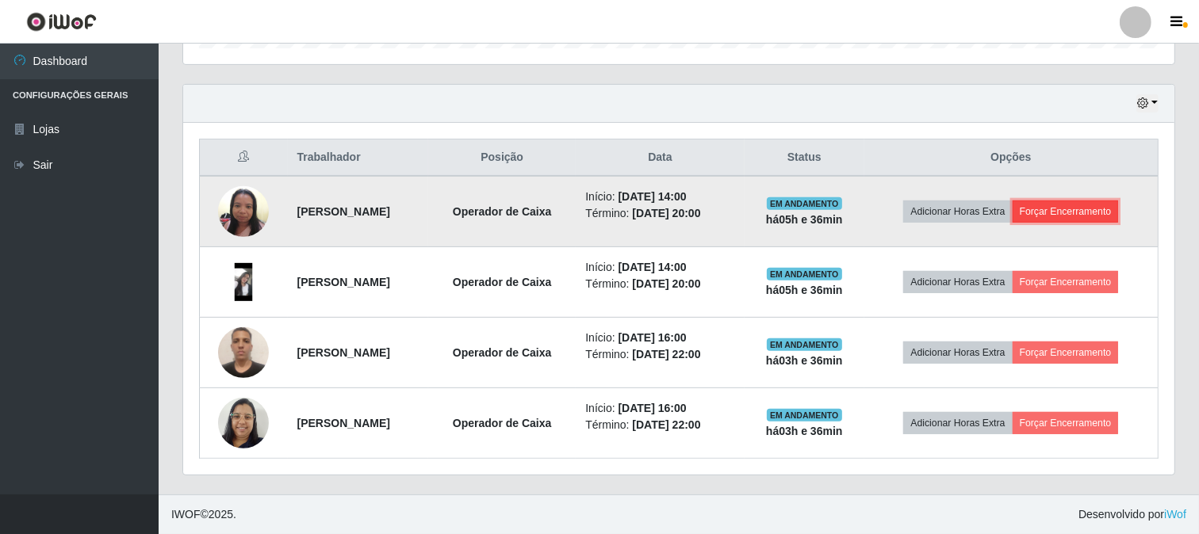
click at [1112, 215] on button "Forçar Encerramento" at bounding box center [1065, 212] width 106 height 22
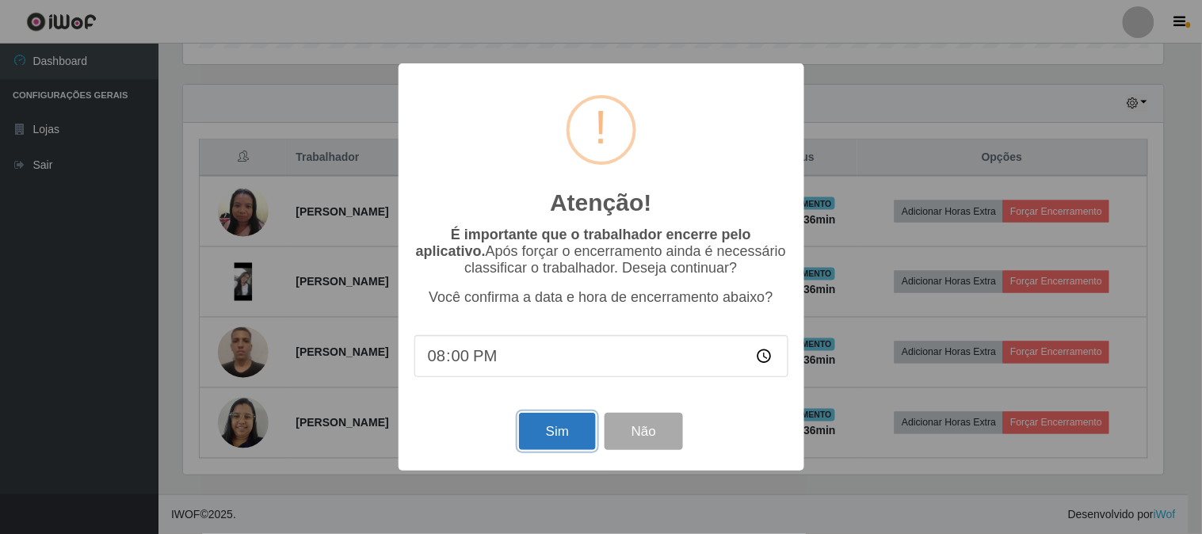
click at [568, 440] on button "Sim" at bounding box center [557, 431] width 77 height 37
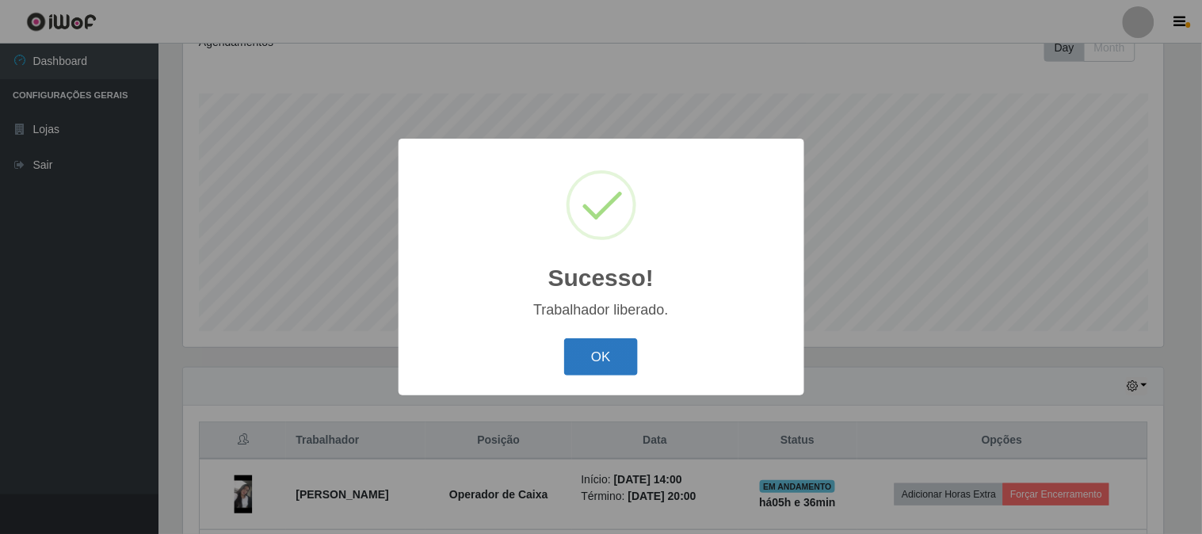
click at [611, 360] on button "OK" at bounding box center [601, 356] width 74 height 37
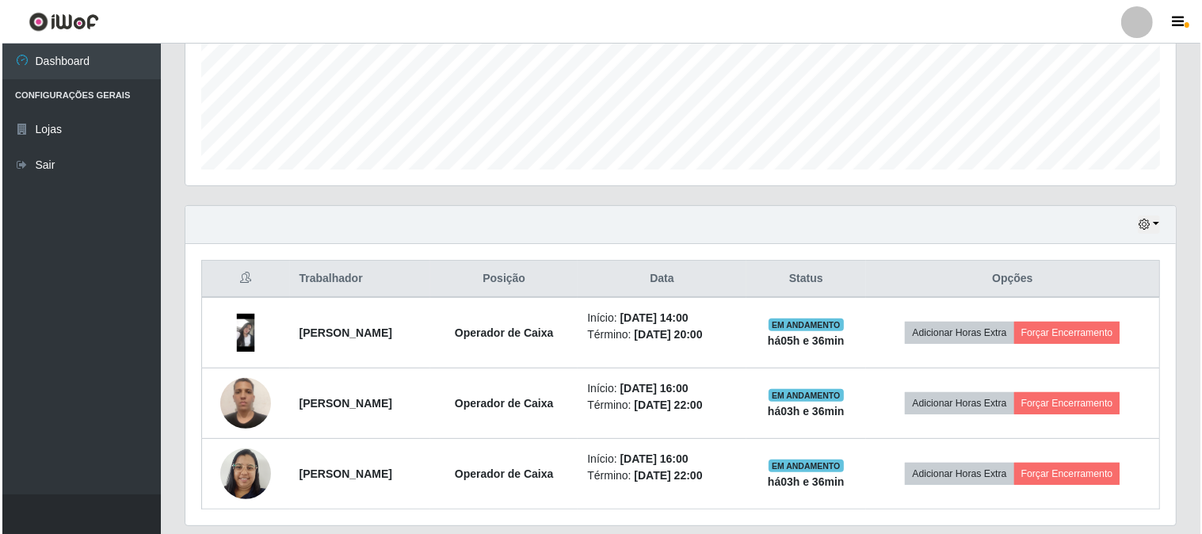
scroll to position [412, 0]
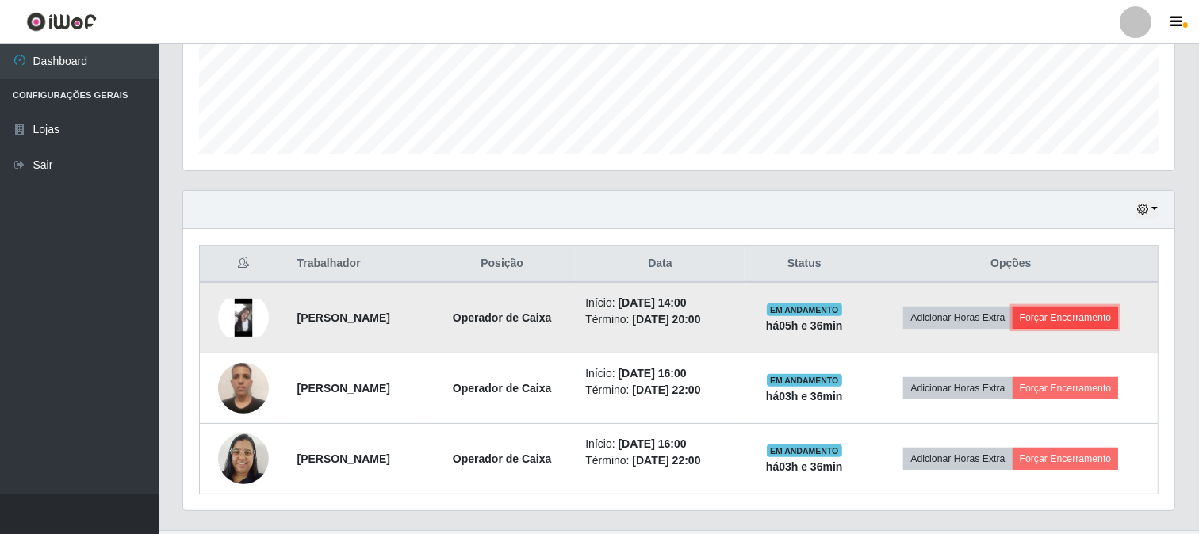
click at [1107, 310] on button "Forçar Encerramento" at bounding box center [1065, 318] width 106 height 22
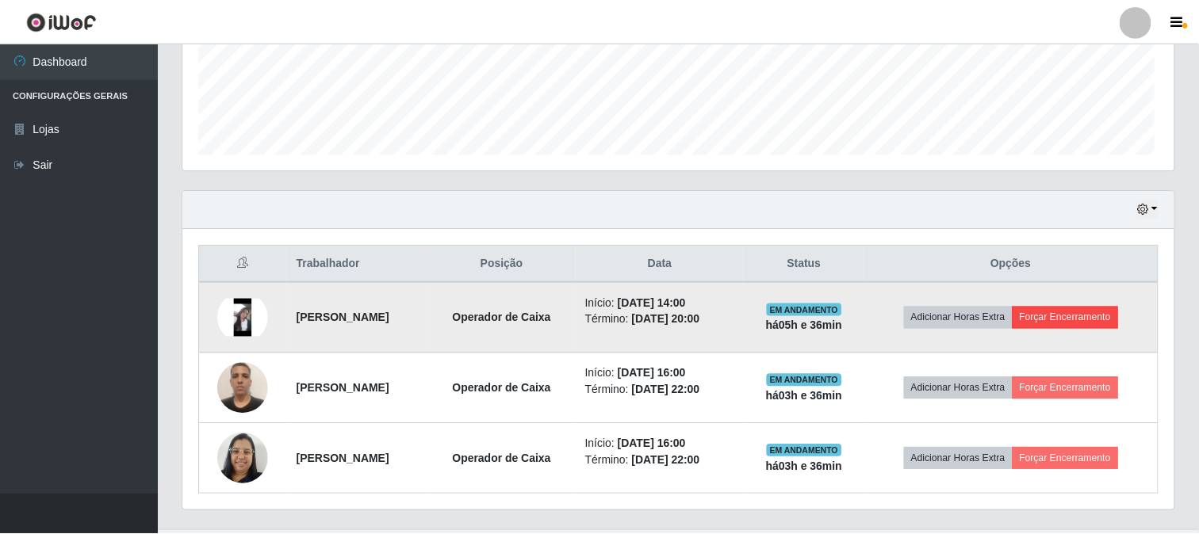
scroll to position [328, 981]
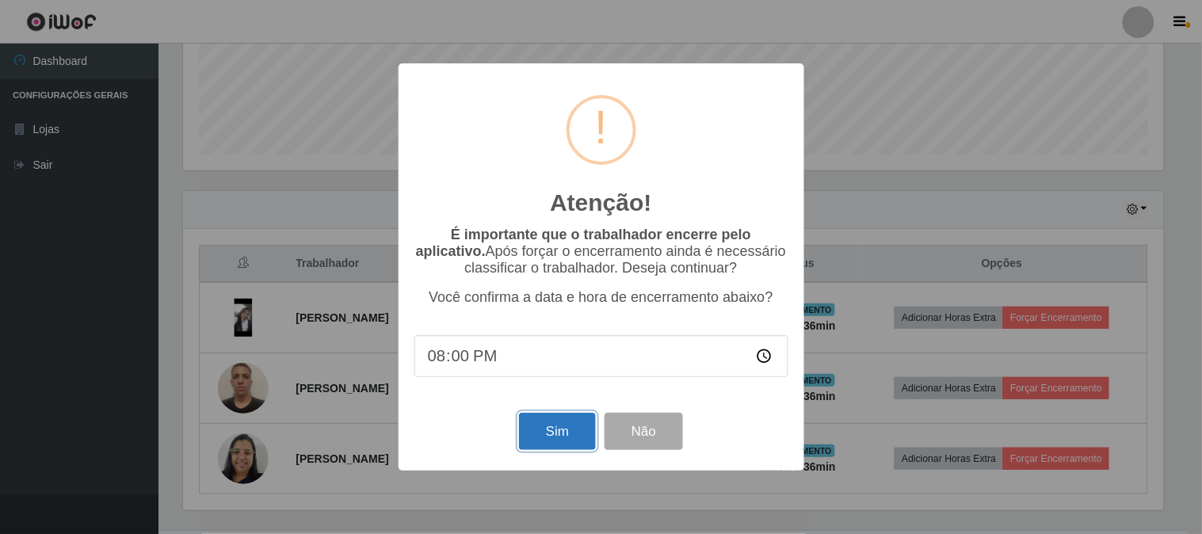
click at [566, 418] on button "Sim" at bounding box center [557, 431] width 77 height 37
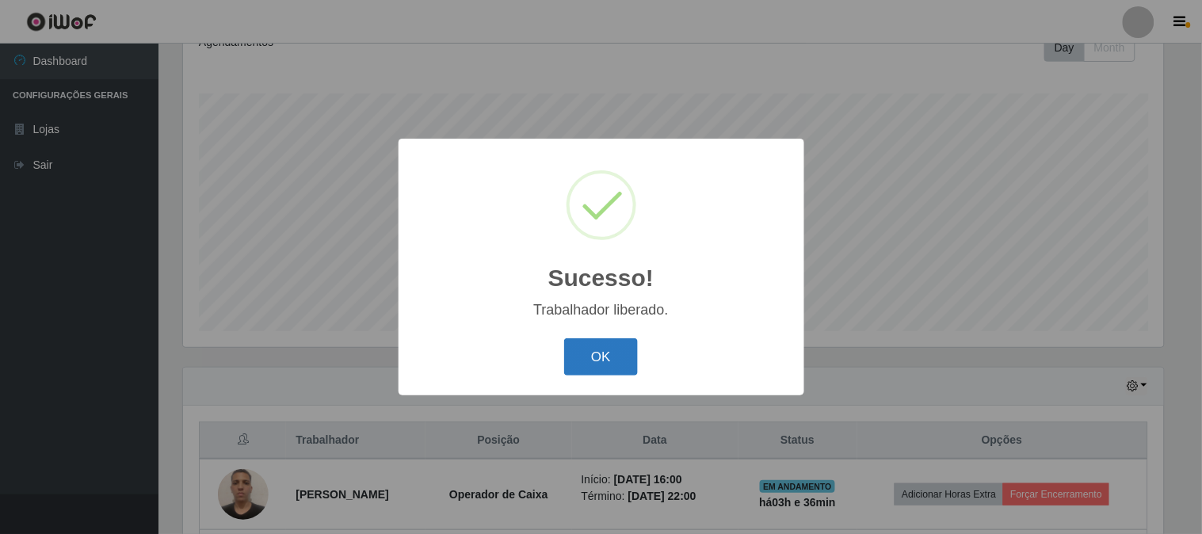
click at [592, 350] on button "OK" at bounding box center [601, 356] width 74 height 37
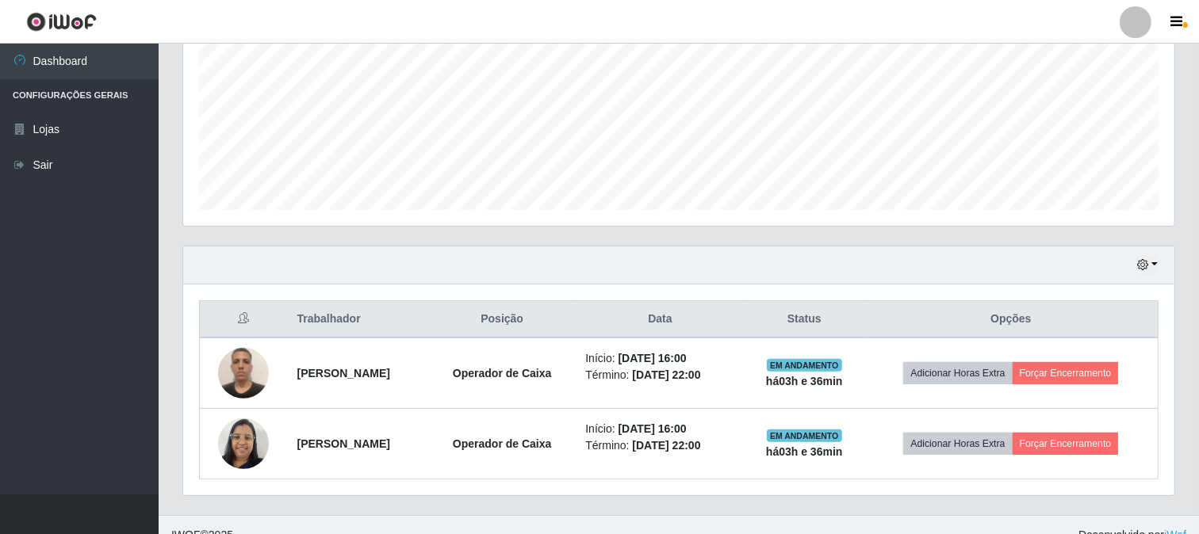
scroll to position [377, 0]
